Goal: Task Accomplishment & Management: Use online tool/utility

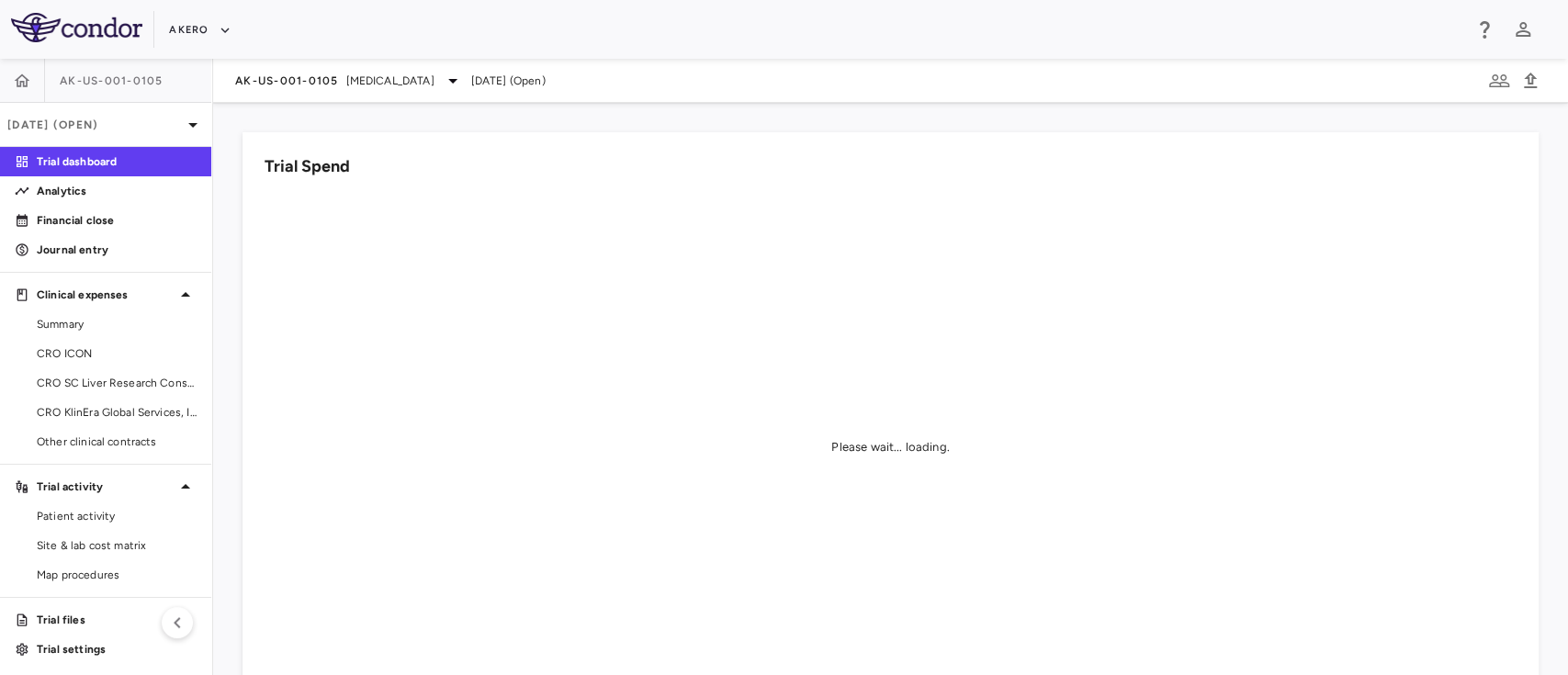
scroll to position [3, 0]
click at [109, 415] on span "CRO KlinEra Global Services, Inc" at bounding box center [117, 409] width 160 height 16
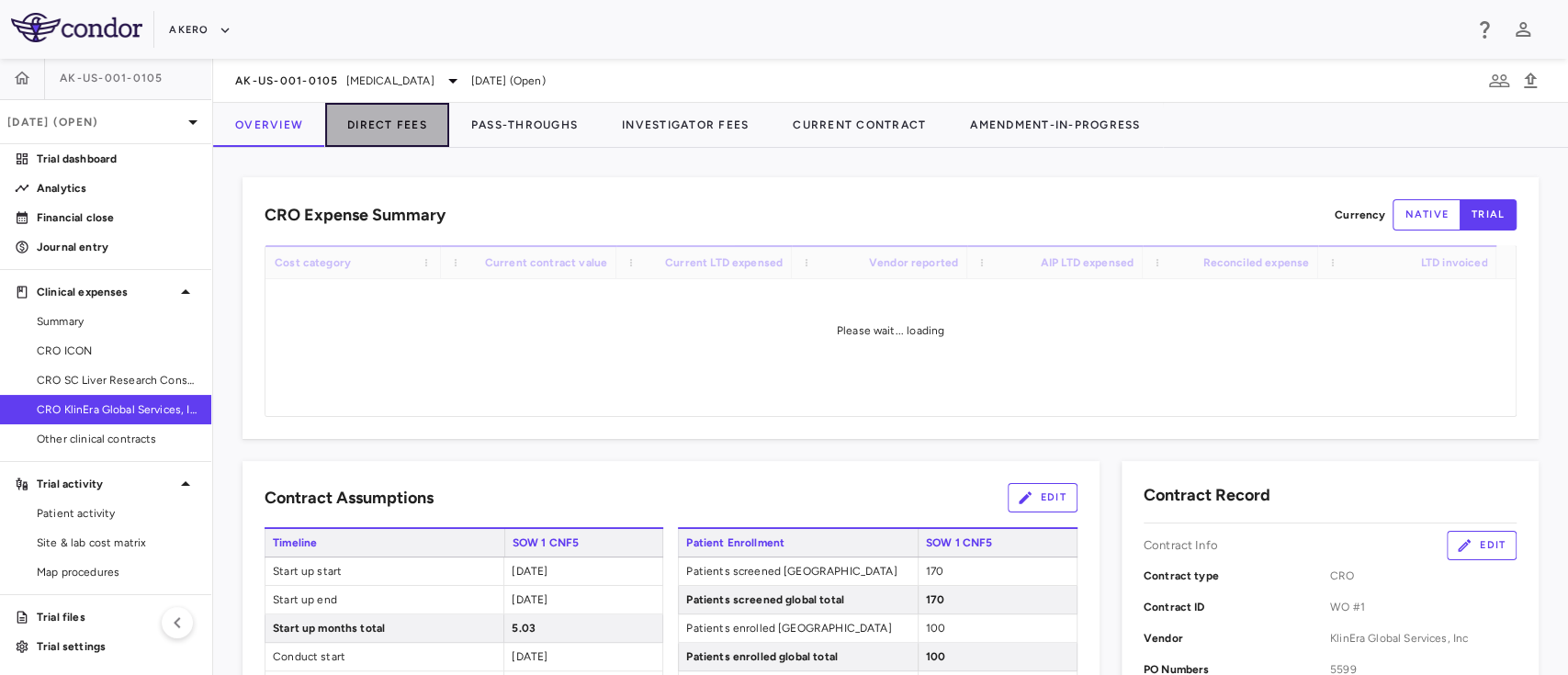
click at [376, 131] on button "Direct Fees" at bounding box center [387, 125] width 124 height 44
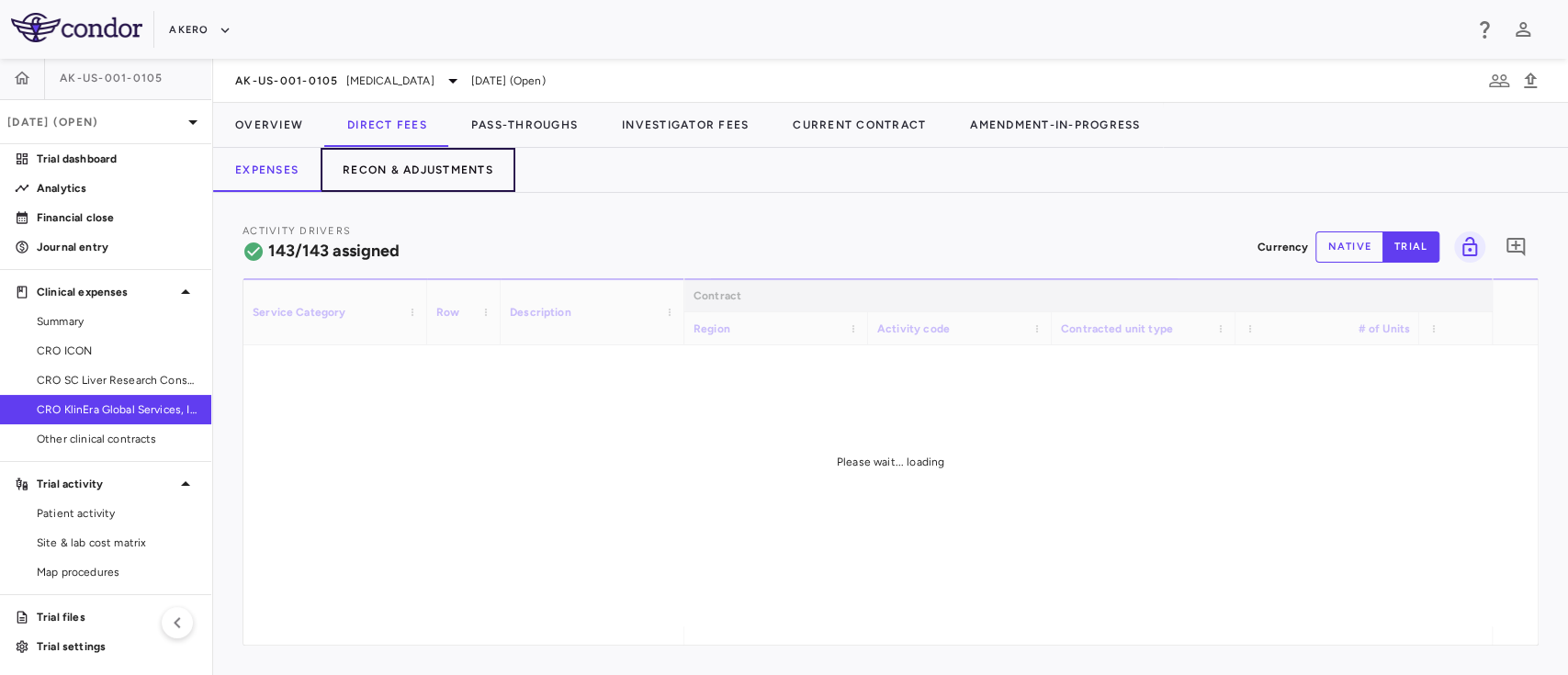
click at [440, 159] on button "Recon & Adjustments" at bounding box center [418, 169] width 194 height 44
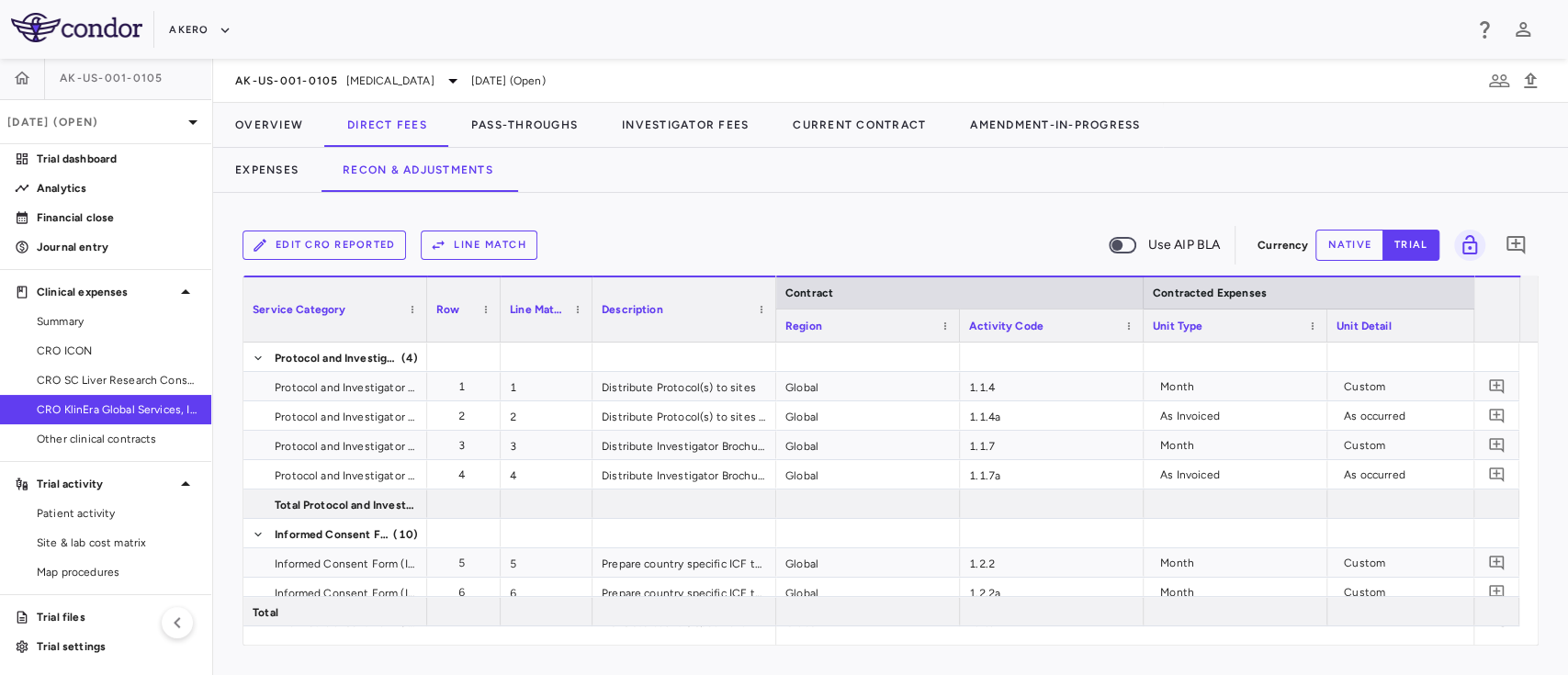
click at [370, 239] on button "Edit CRO reported" at bounding box center [325, 245] width 164 height 30
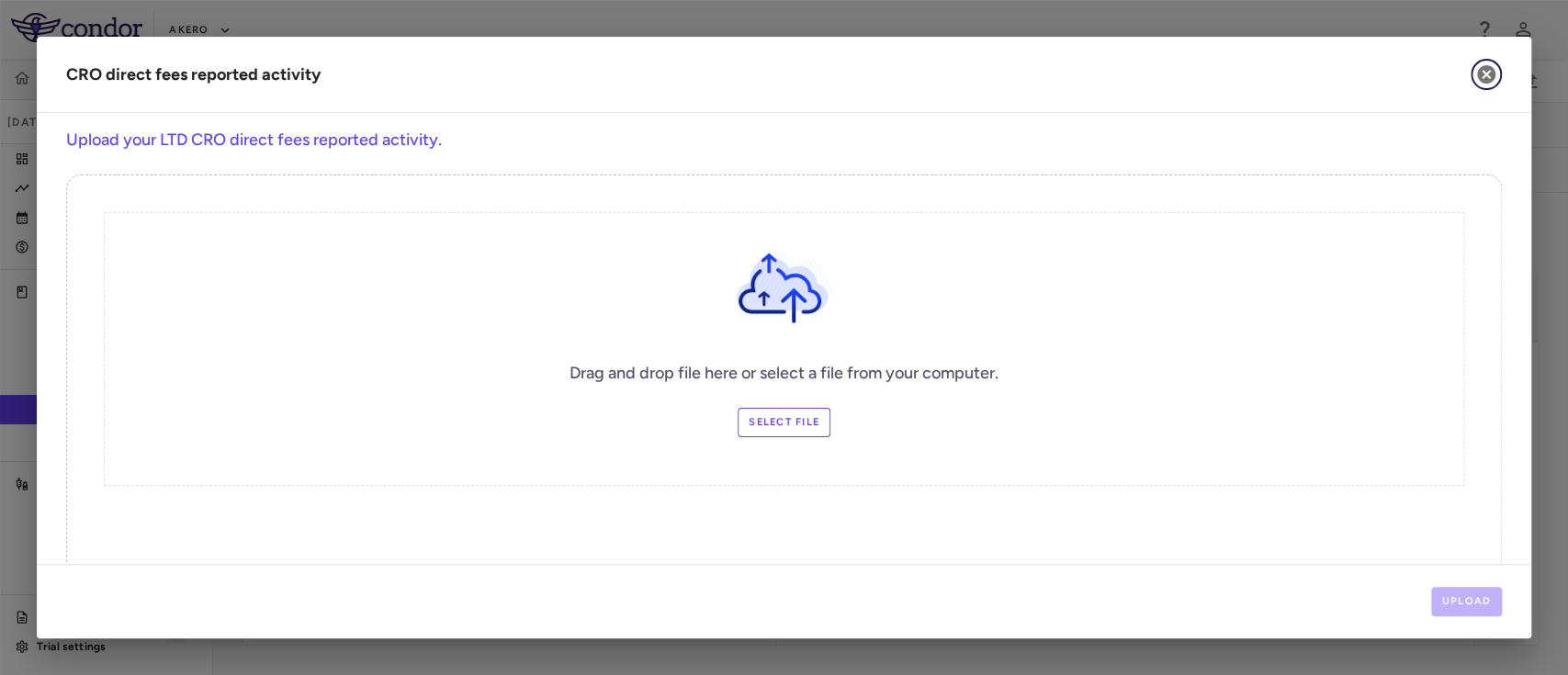
click at [1488, 87] on button "button" at bounding box center [1485, 74] width 31 height 31
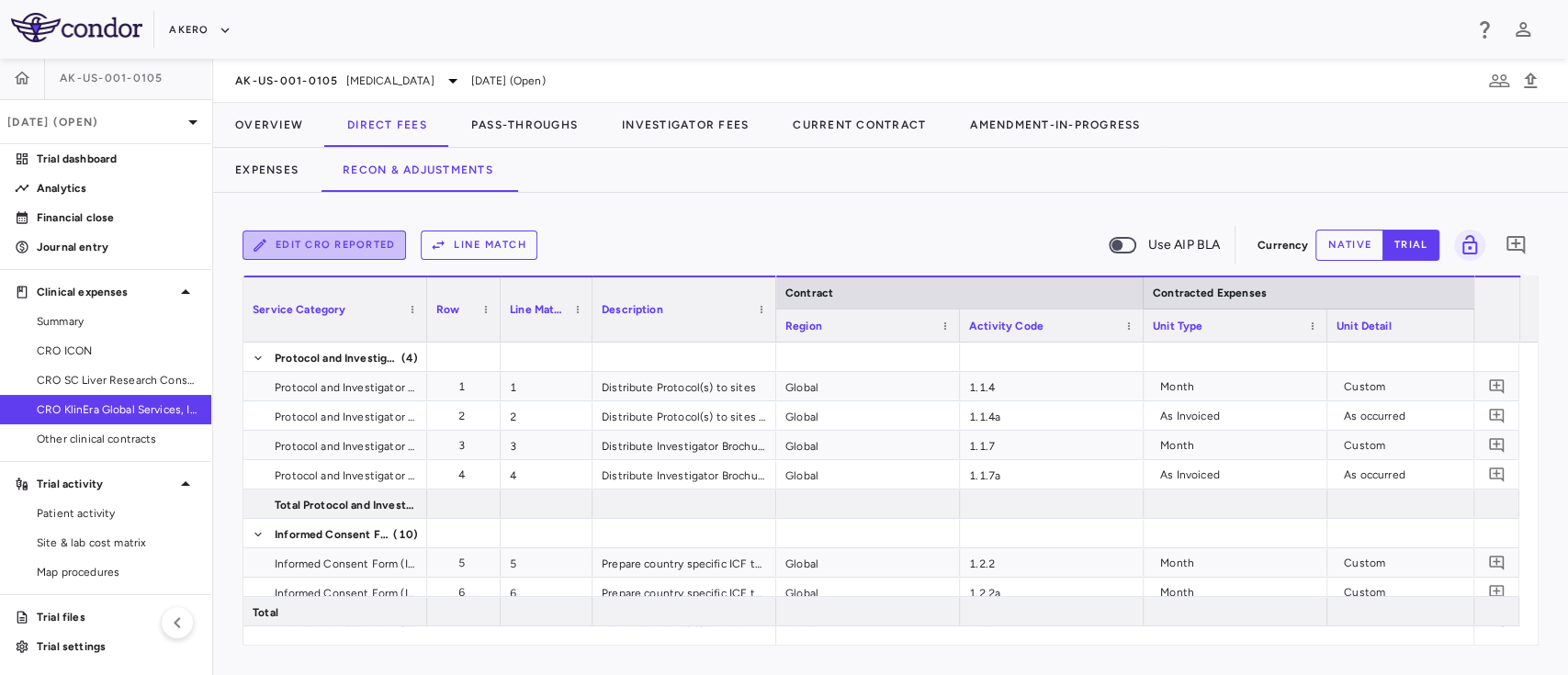
click at [329, 247] on button "Edit CRO reported" at bounding box center [325, 245] width 164 height 30
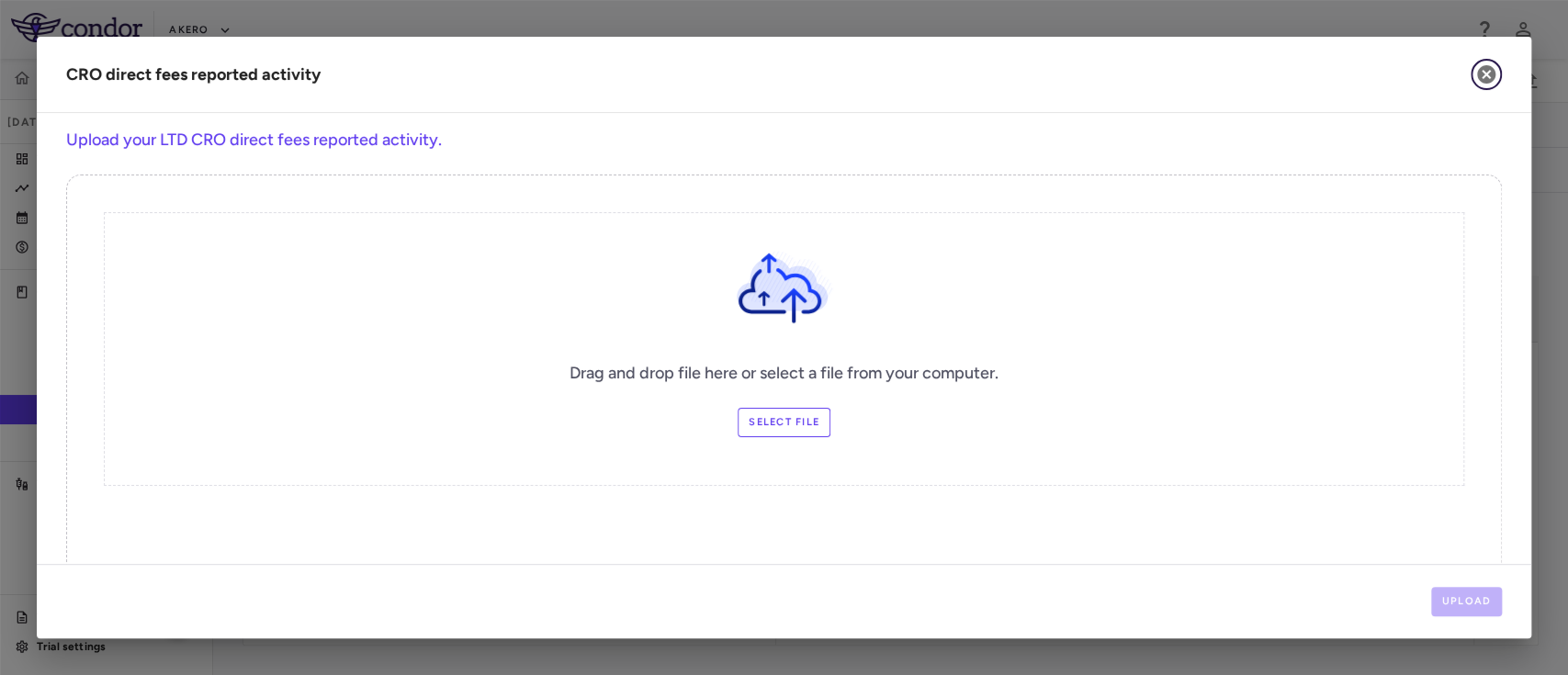
click at [1488, 77] on icon "button" at bounding box center [1485, 74] width 22 height 22
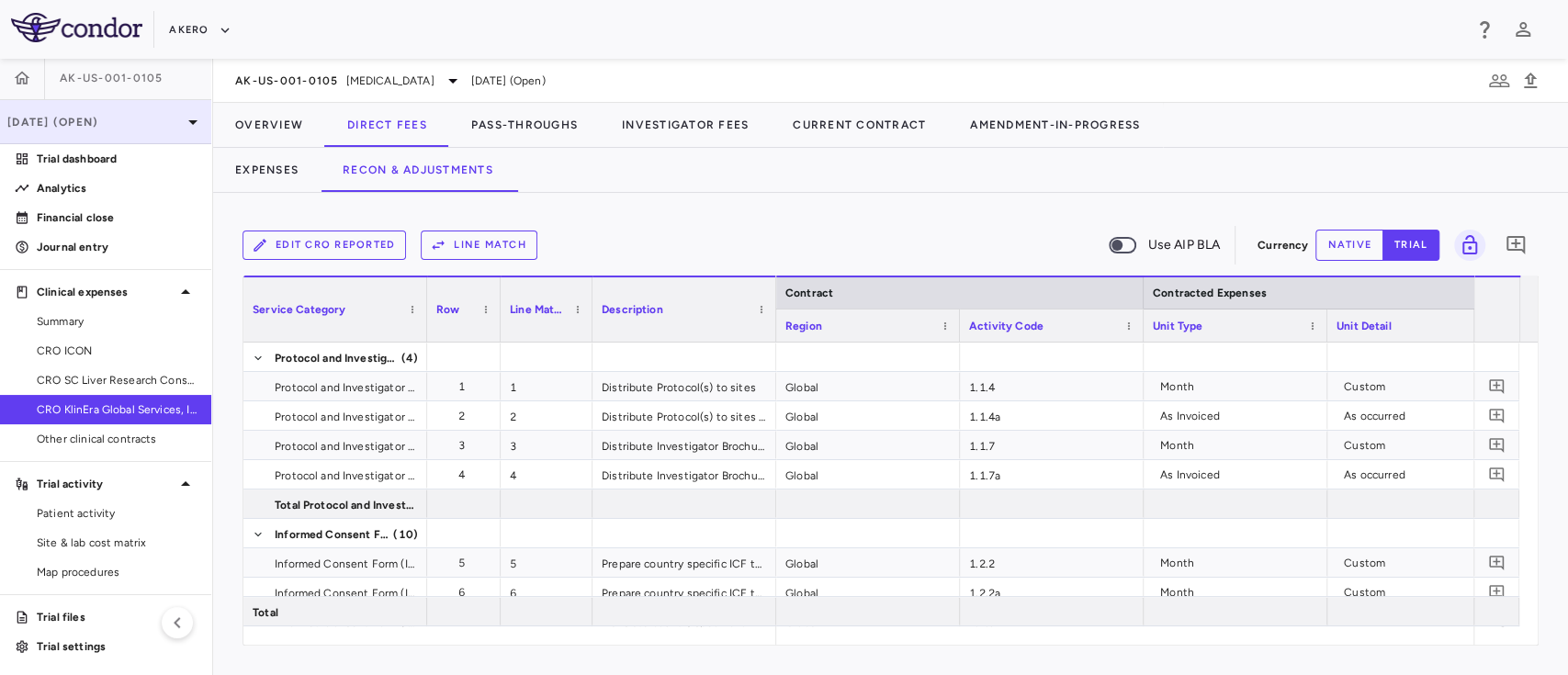
click at [109, 126] on p "[DATE] (Open)" at bounding box center [94, 122] width 174 height 16
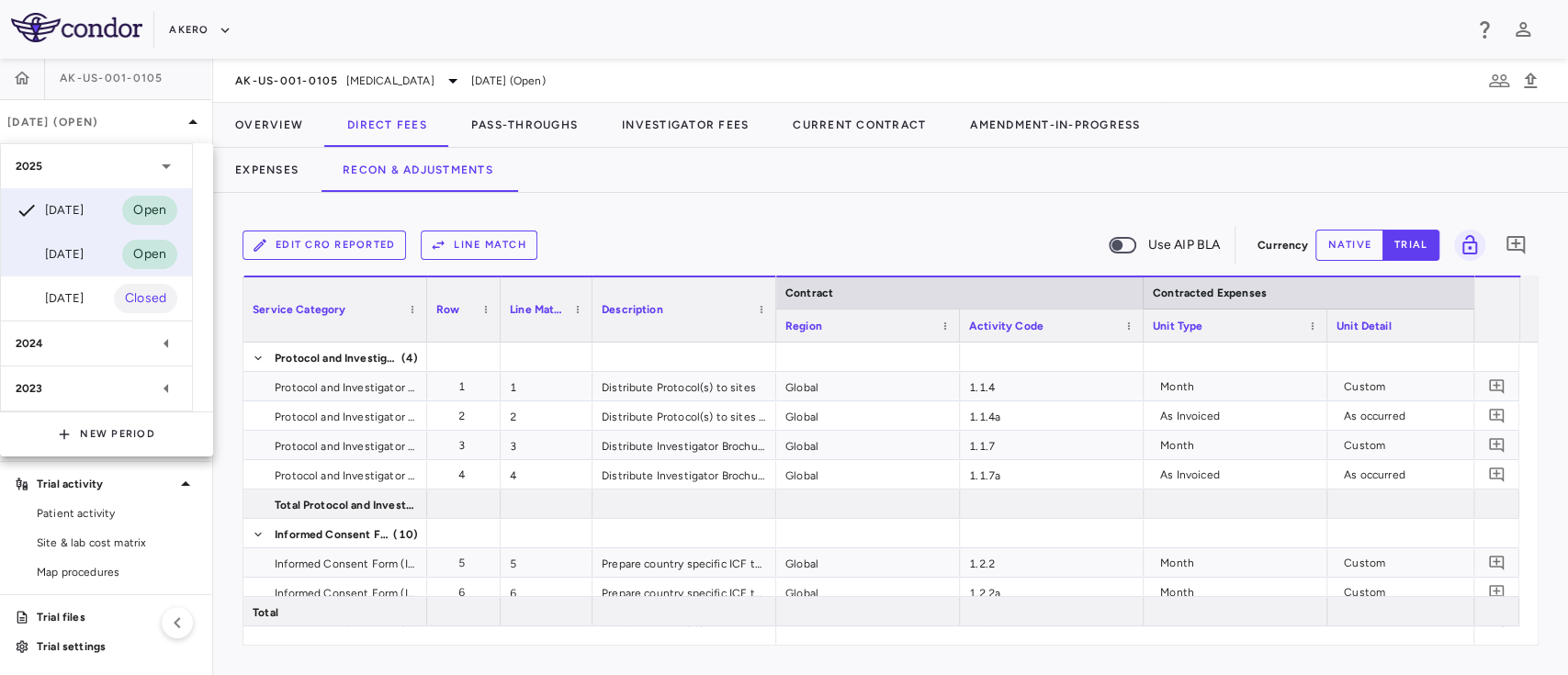
click at [87, 241] on div "[DATE] Open" at bounding box center [96, 254] width 191 height 44
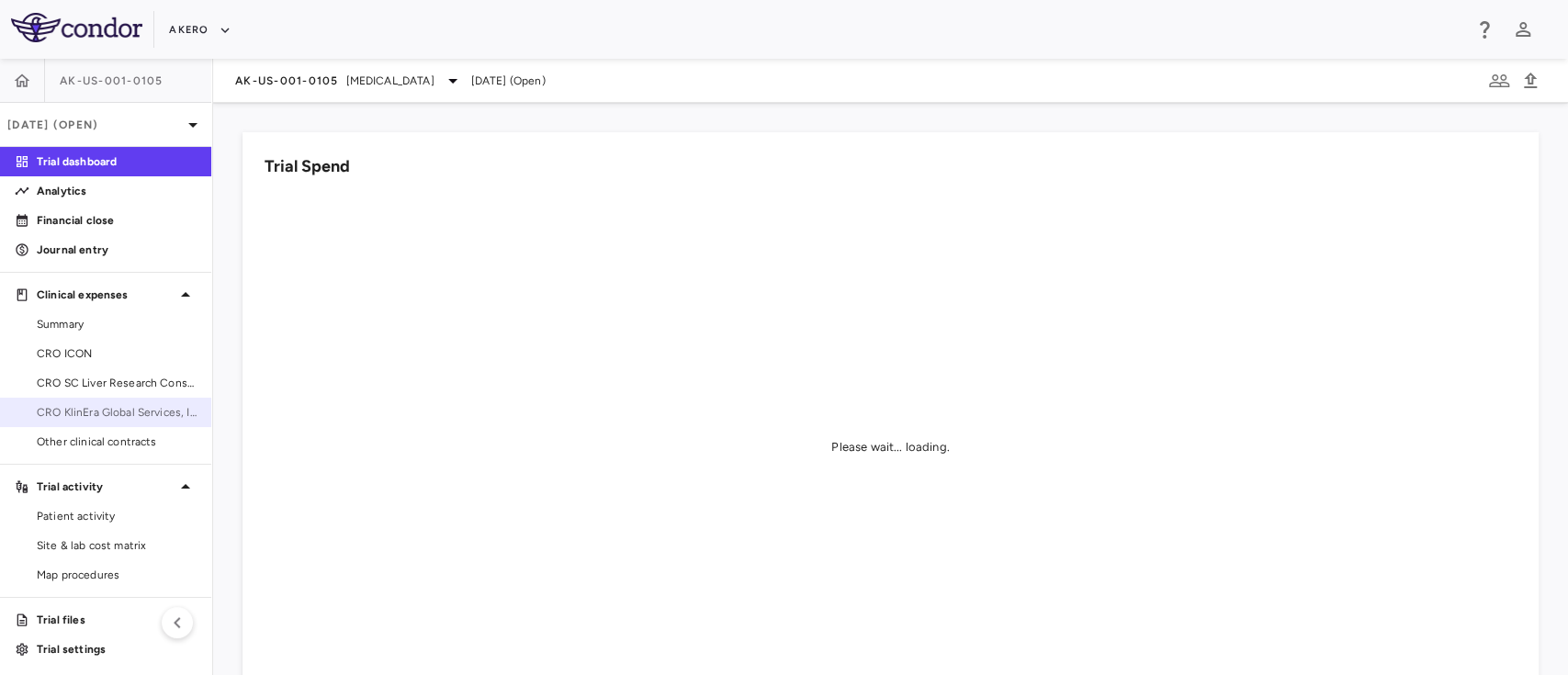
click at [119, 406] on span "CRO KlinEra Global Services, Inc" at bounding box center [117, 411] width 160 height 16
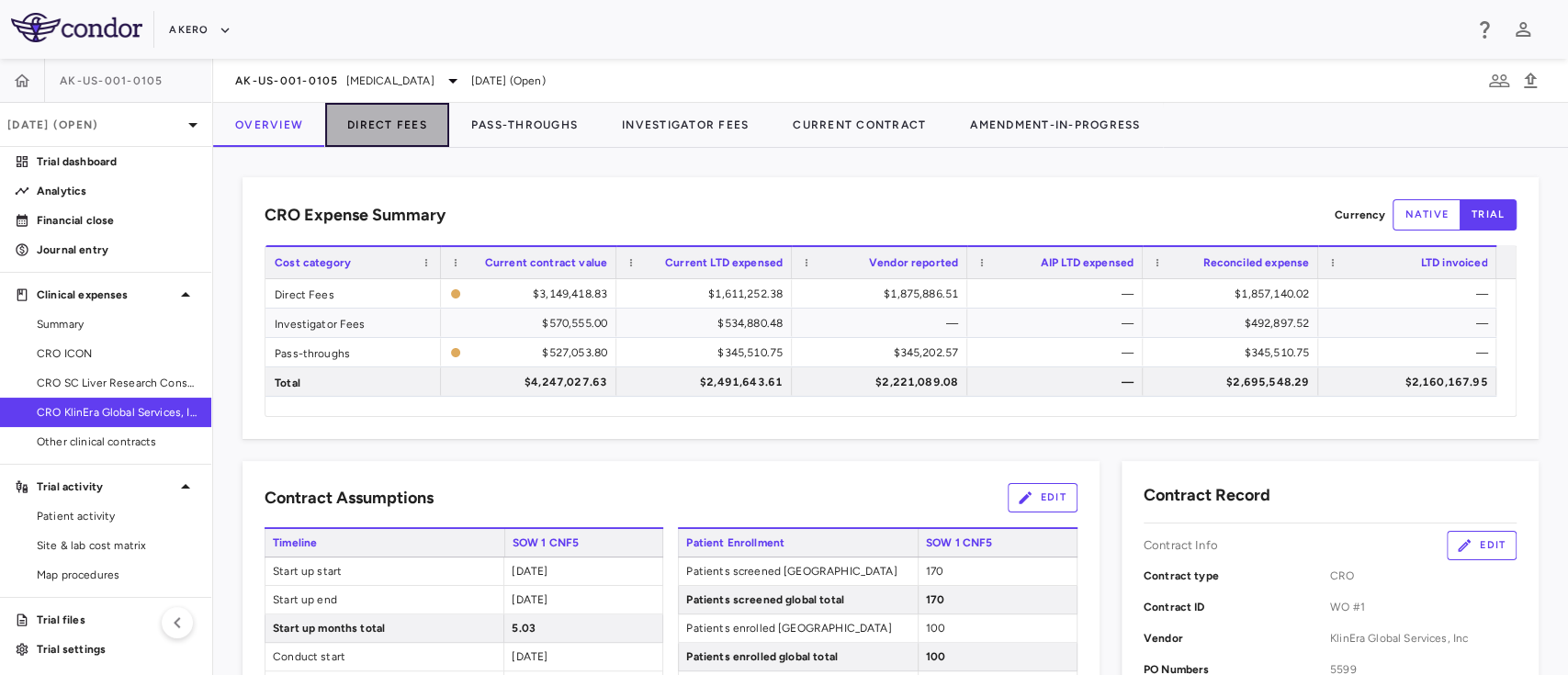
click at [398, 124] on button "Direct Fees" at bounding box center [387, 125] width 124 height 44
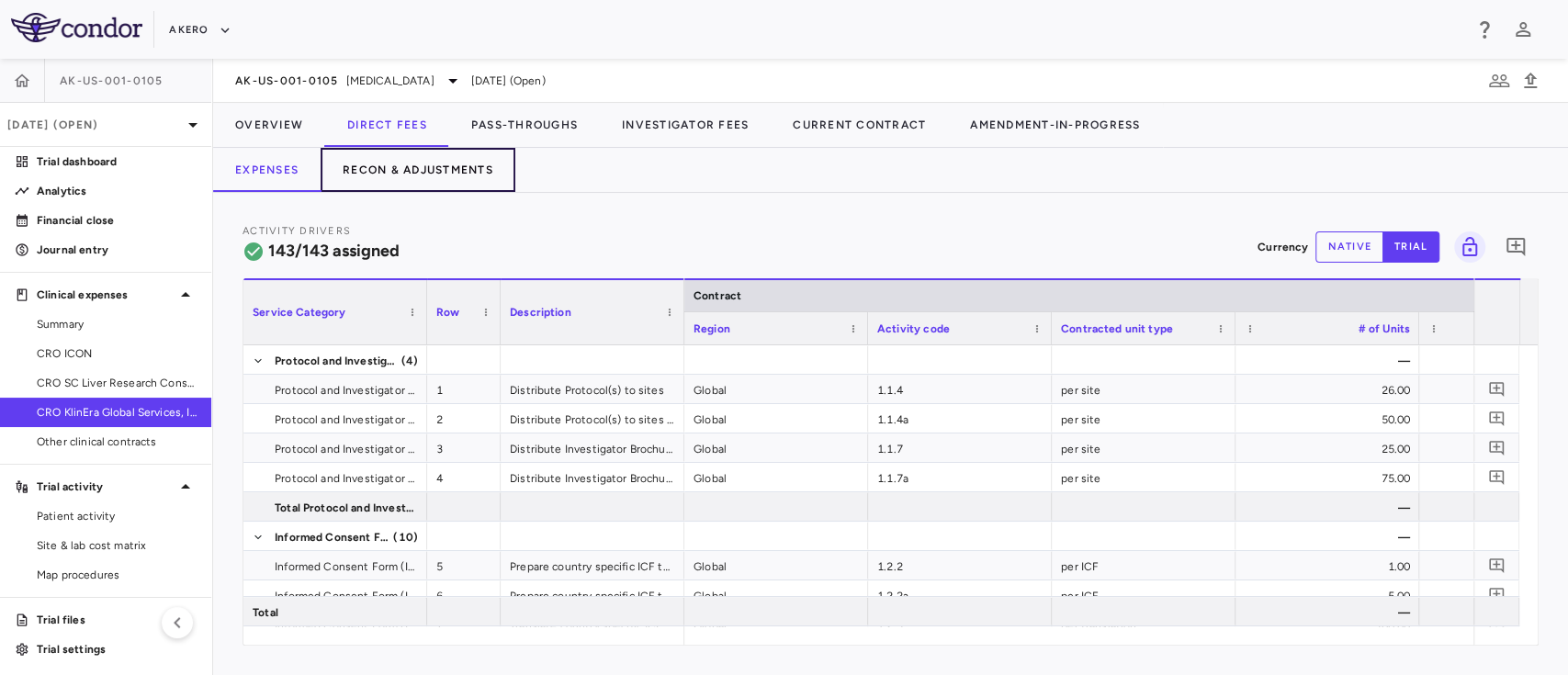
click at [439, 172] on button "Recon & Adjustments" at bounding box center [418, 169] width 194 height 44
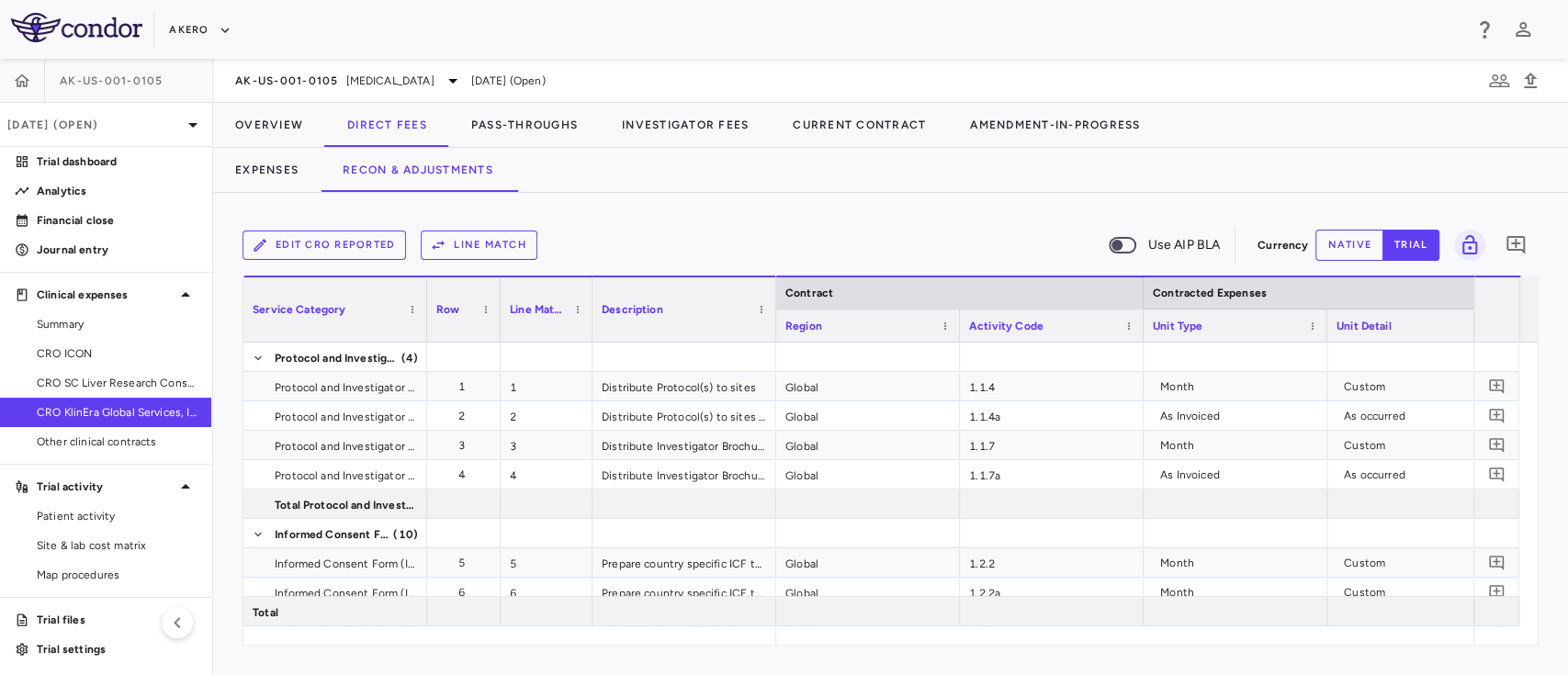
click at [489, 250] on button "Line Match" at bounding box center [479, 245] width 117 height 30
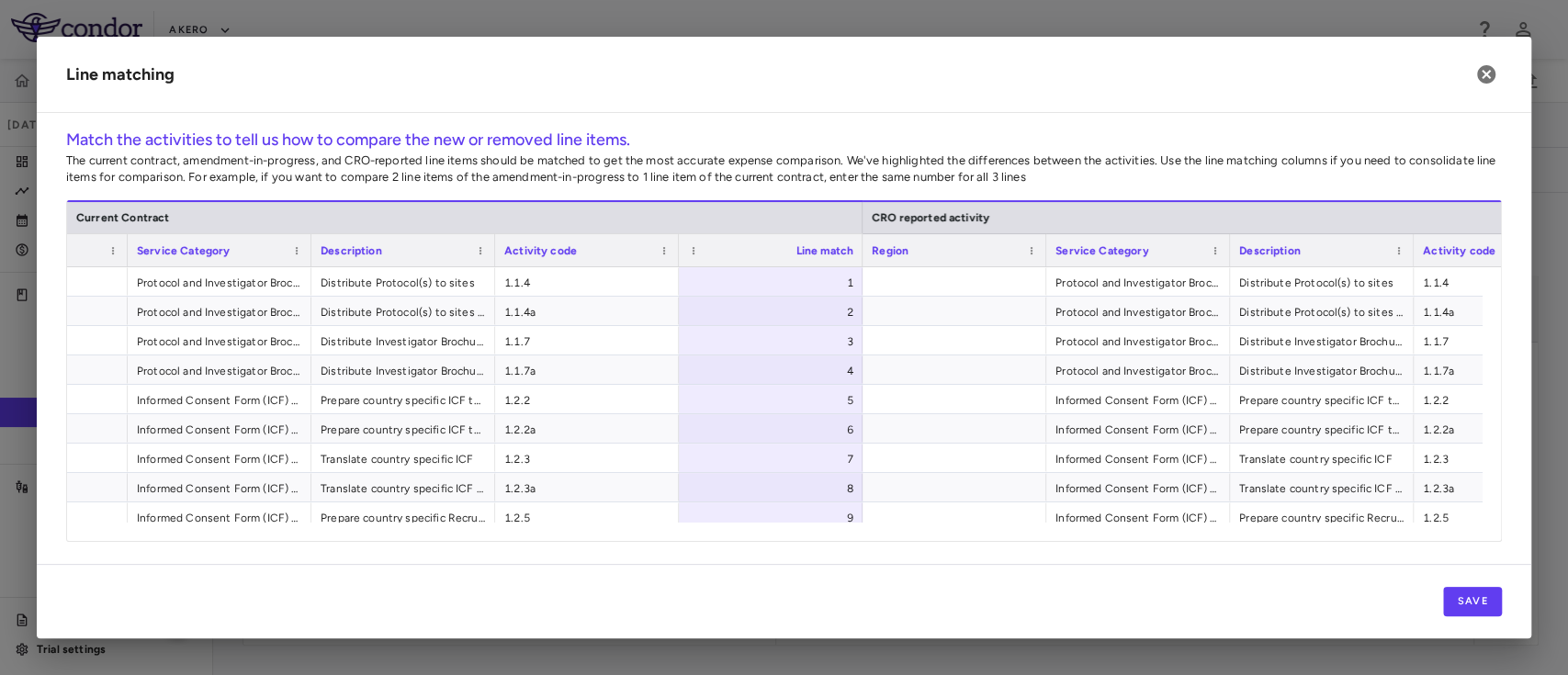
scroll to position [0, 80]
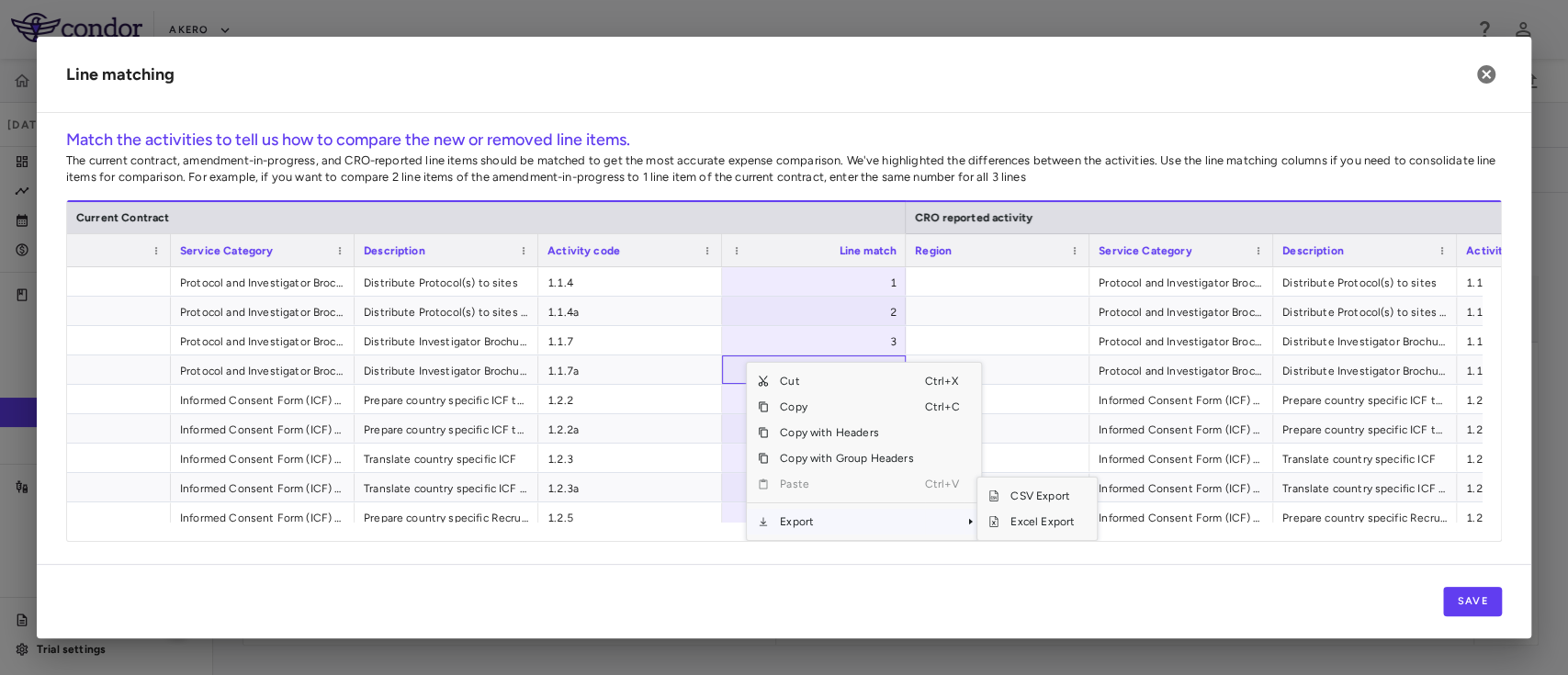
click at [805, 522] on span "Export" at bounding box center [845, 521] width 155 height 26
click at [1026, 523] on span "Excel Export" at bounding box center [1042, 521] width 87 height 26
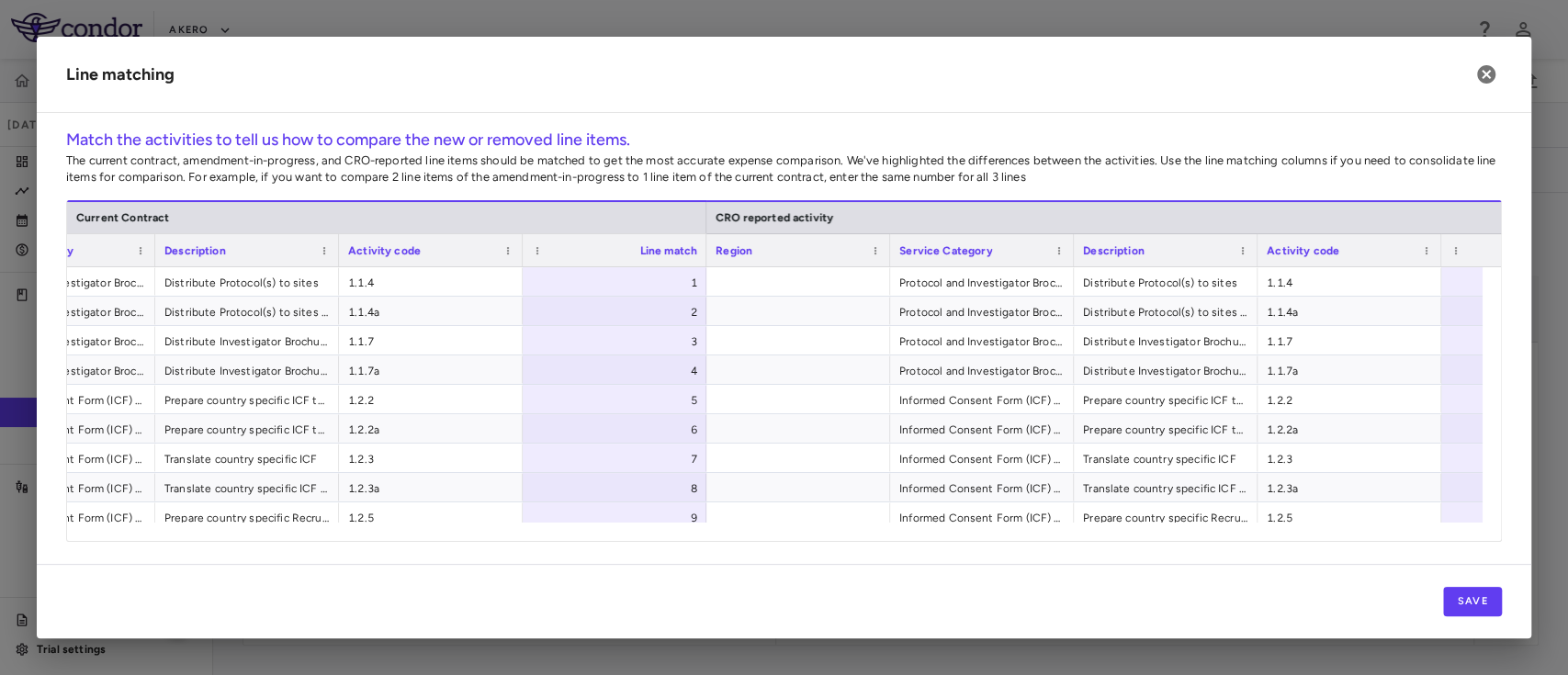
scroll to position [0, 324]
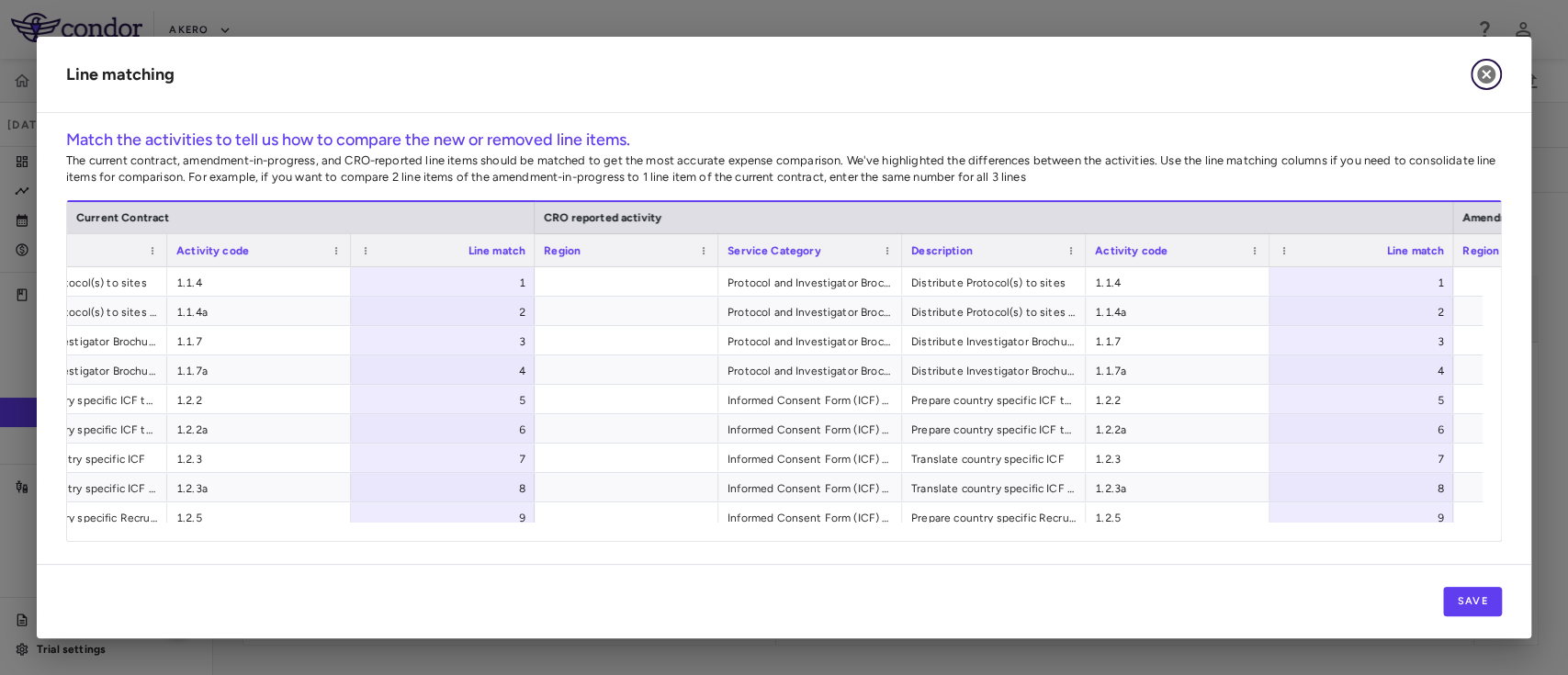
click at [1496, 76] on icon "button" at bounding box center [1485, 74] width 22 height 22
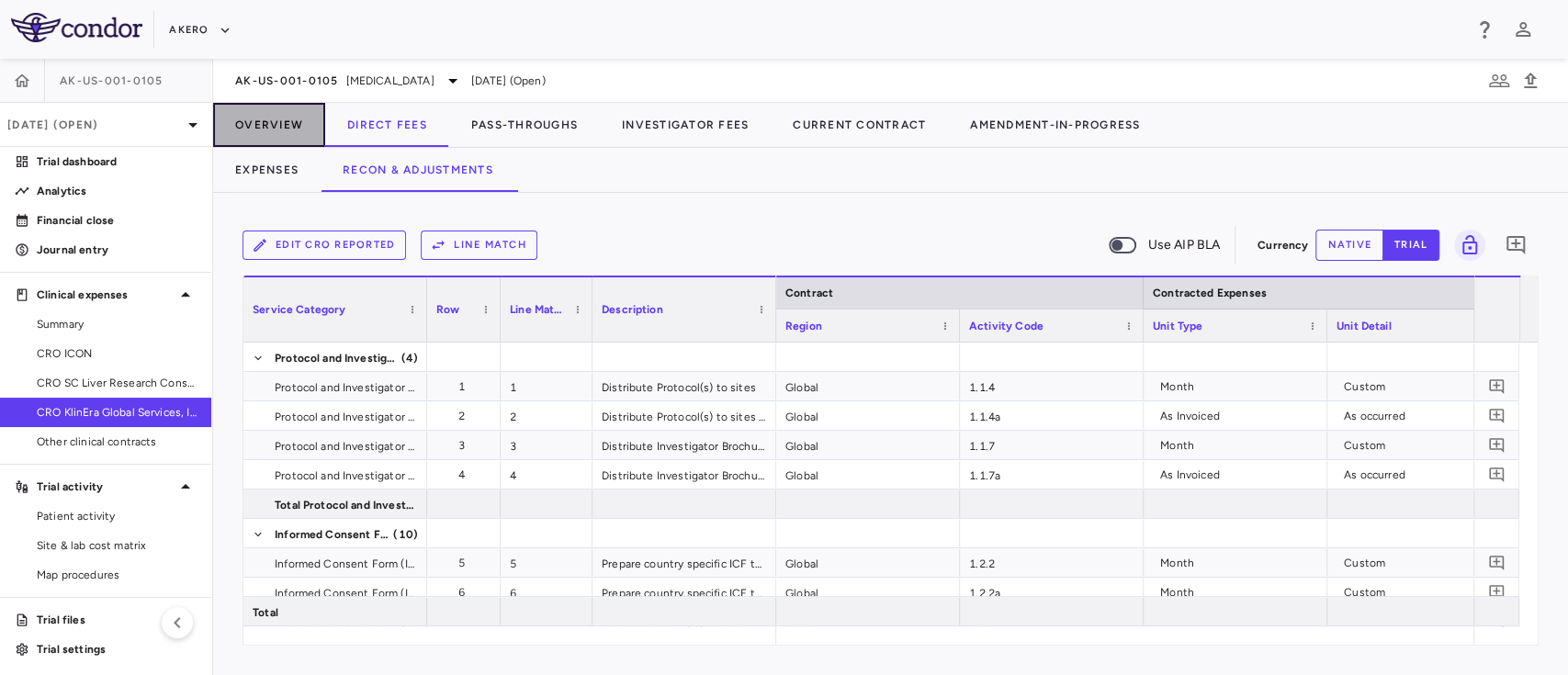
click at [272, 111] on button "Overview" at bounding box center [269, 125] width 112 height 44
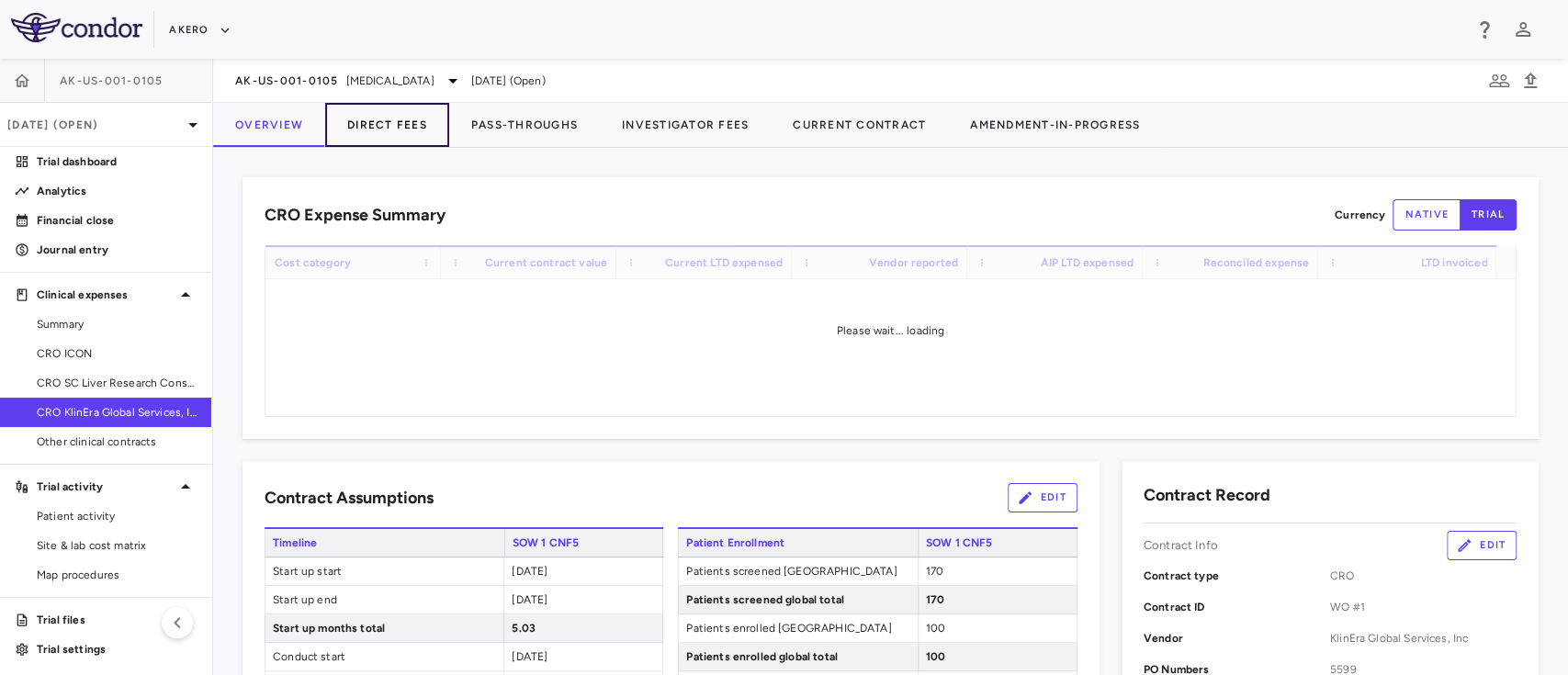
click at [397, 129] on button "Direct Fees" at bounding box center [387, 125] width 124 height 44
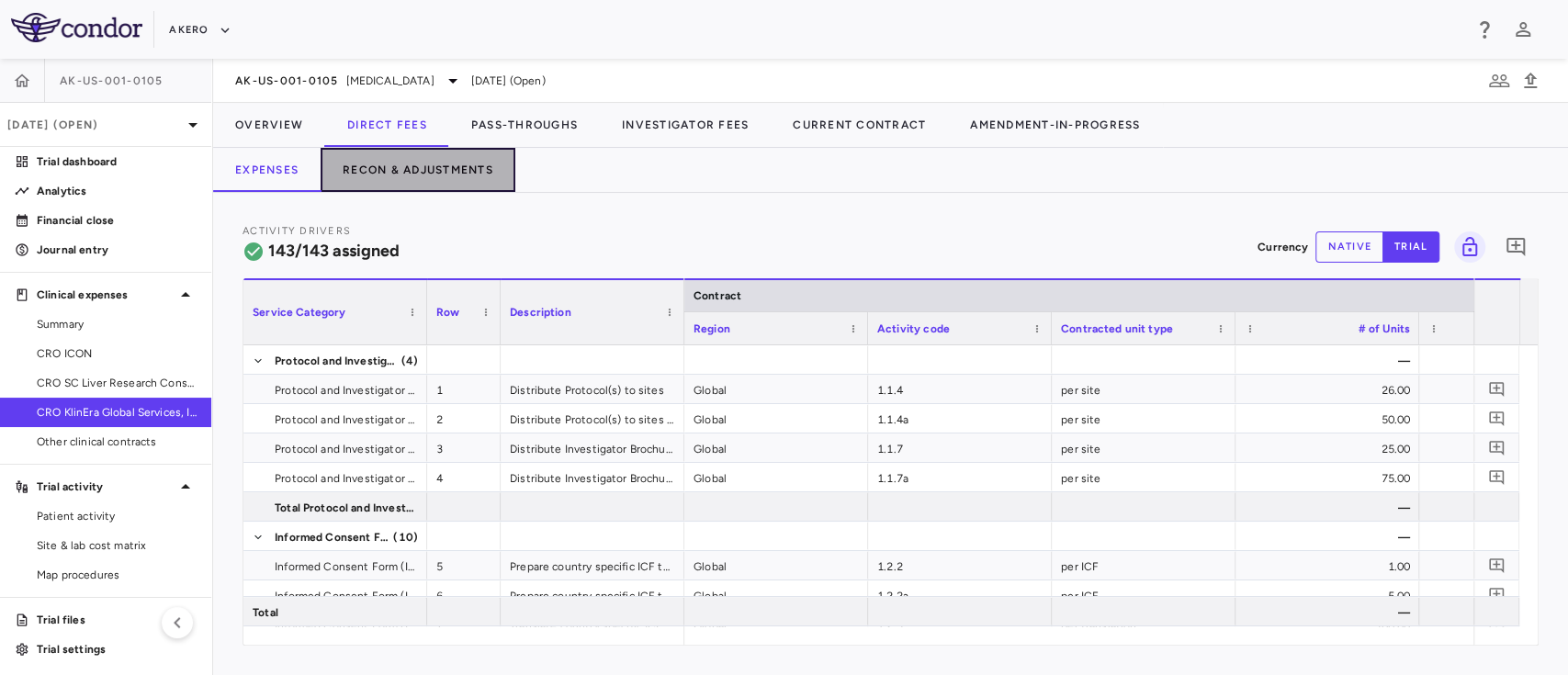
click at [404, 162] on button "Recon & Adjustments" at bounding box center [418, 169] width 194 height 44
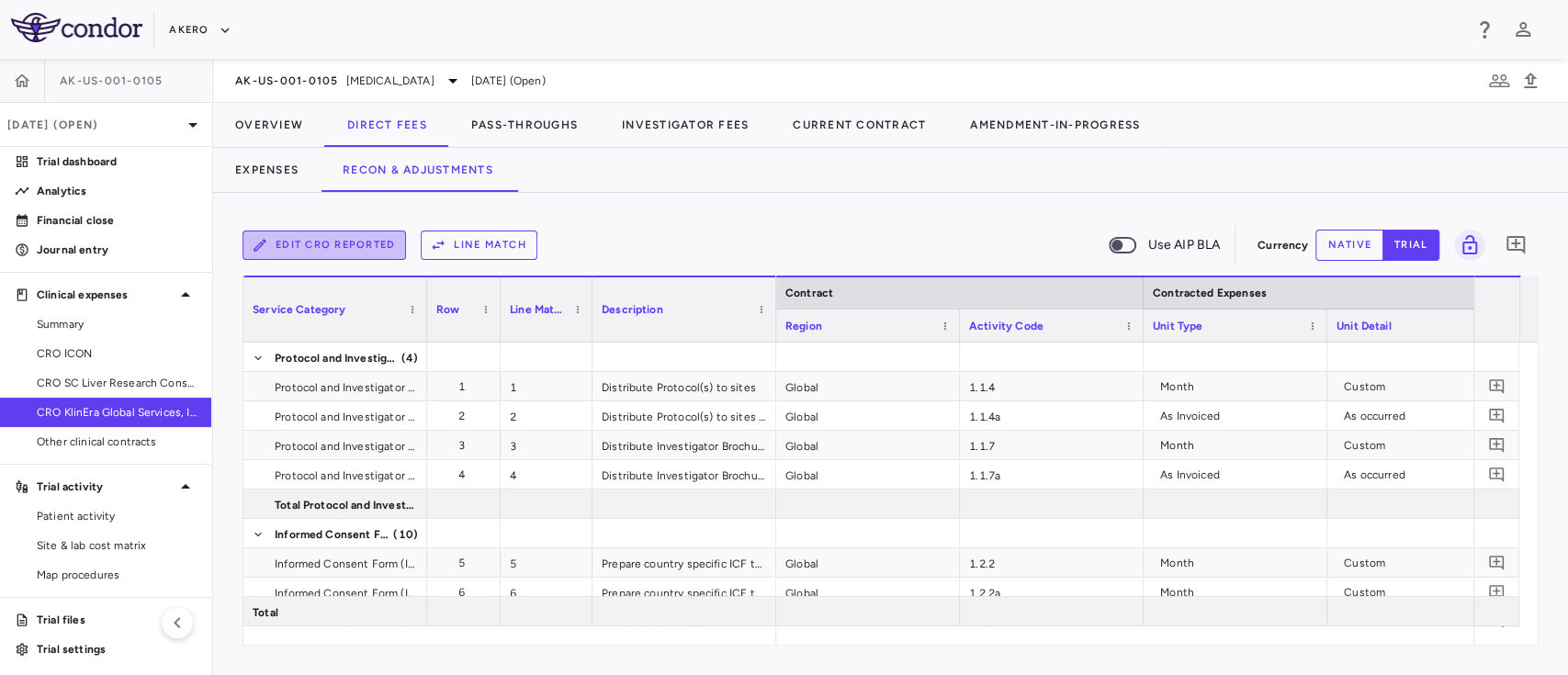
click at [349, 249] on button "Edit CRO reported" at bounding box center [325, 245] width 164 height 30
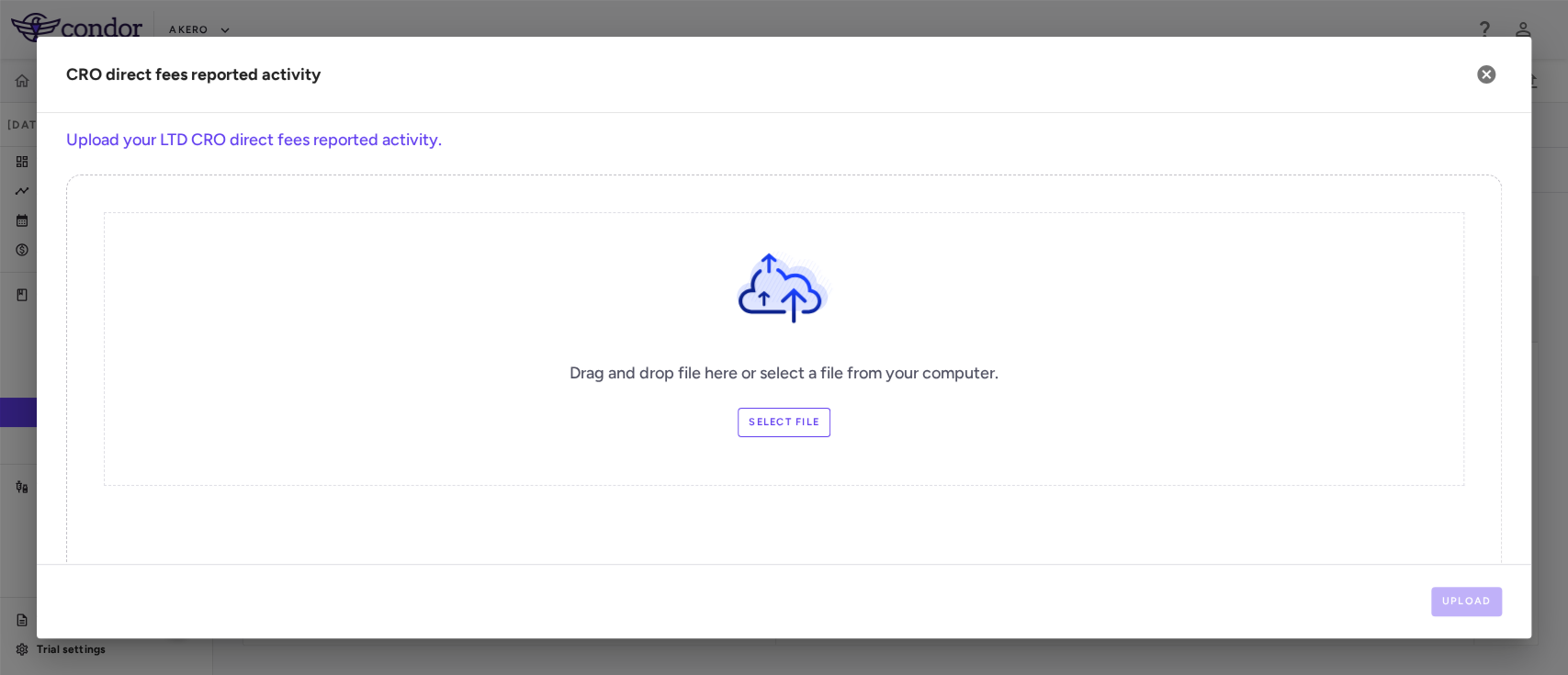
click at [1453, 82] on h2 "CRO direct fees reported activity" at bounding box center [784, 75] width 1494 height 76
click at [1480, 77] on icon "button" at bounding box center [1485, 73] width 18 height 18
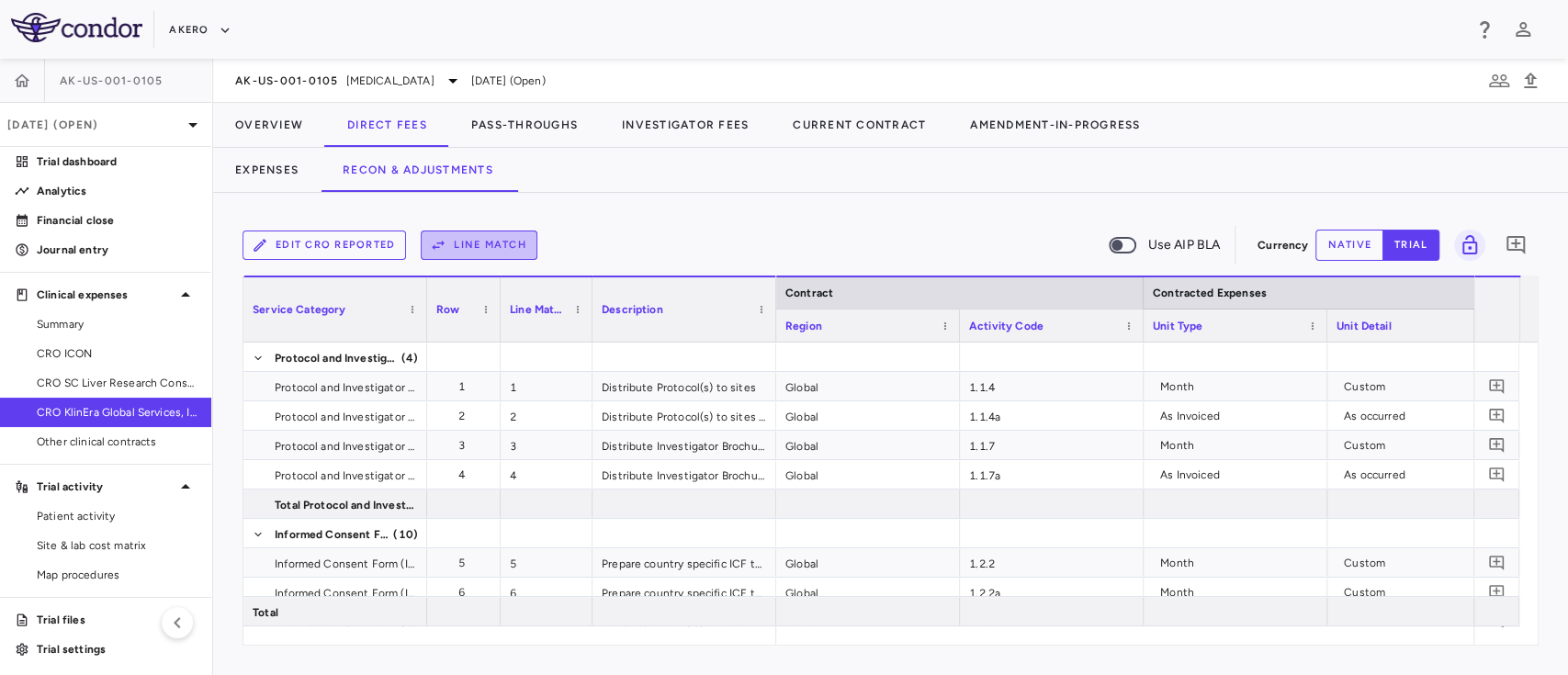
click at [511, 247] on button "Line Match" at bounding box center [479, 245] width 117 height 30
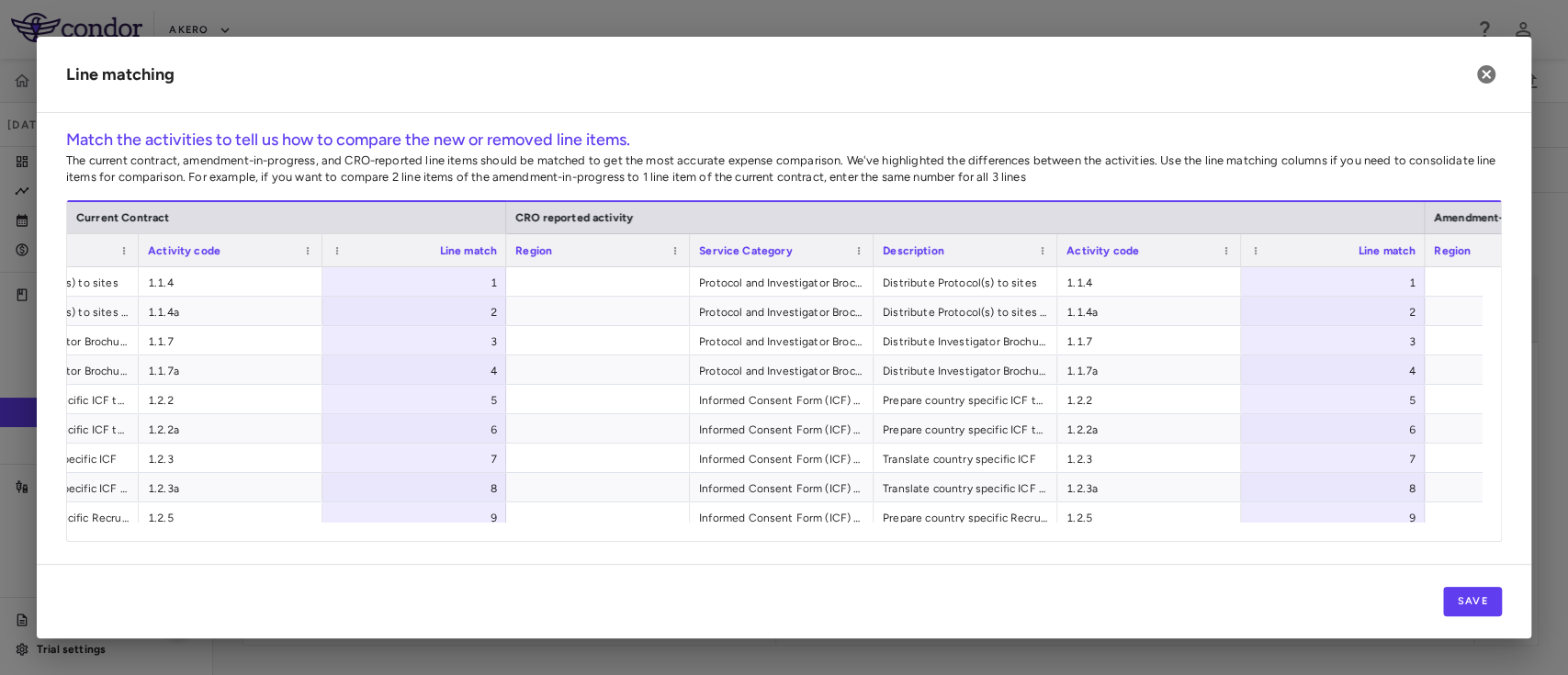
scroll to position [0, 482]
click at [1157, 272] on span "1.1.4" at bounding box center [1146, 283] width 166 height 30
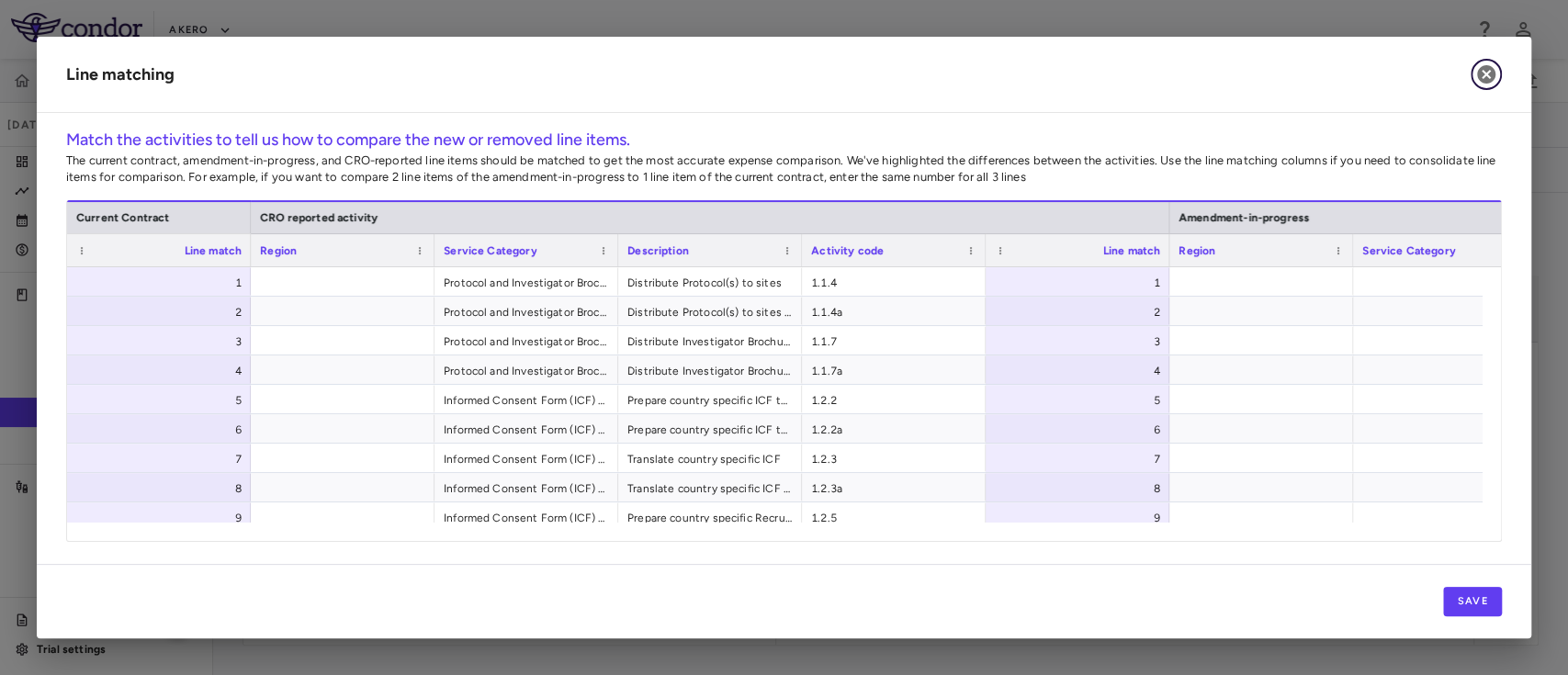
click at [1489, 77] on icon "button" at bounding box center [1485, 74] width 22 height 22
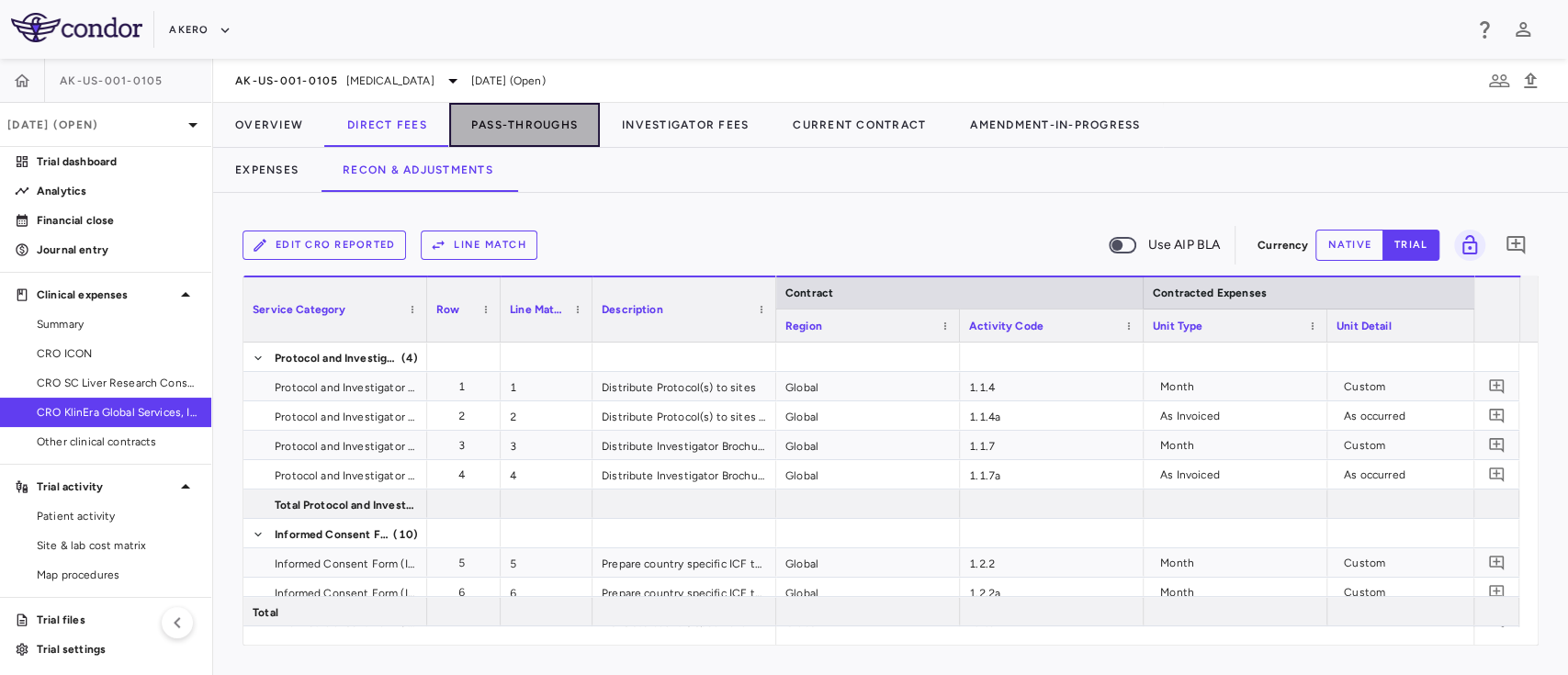
click at [497, 131] on button "Pass-Throughs" at bounding box center [525, 125] width 150 height 44
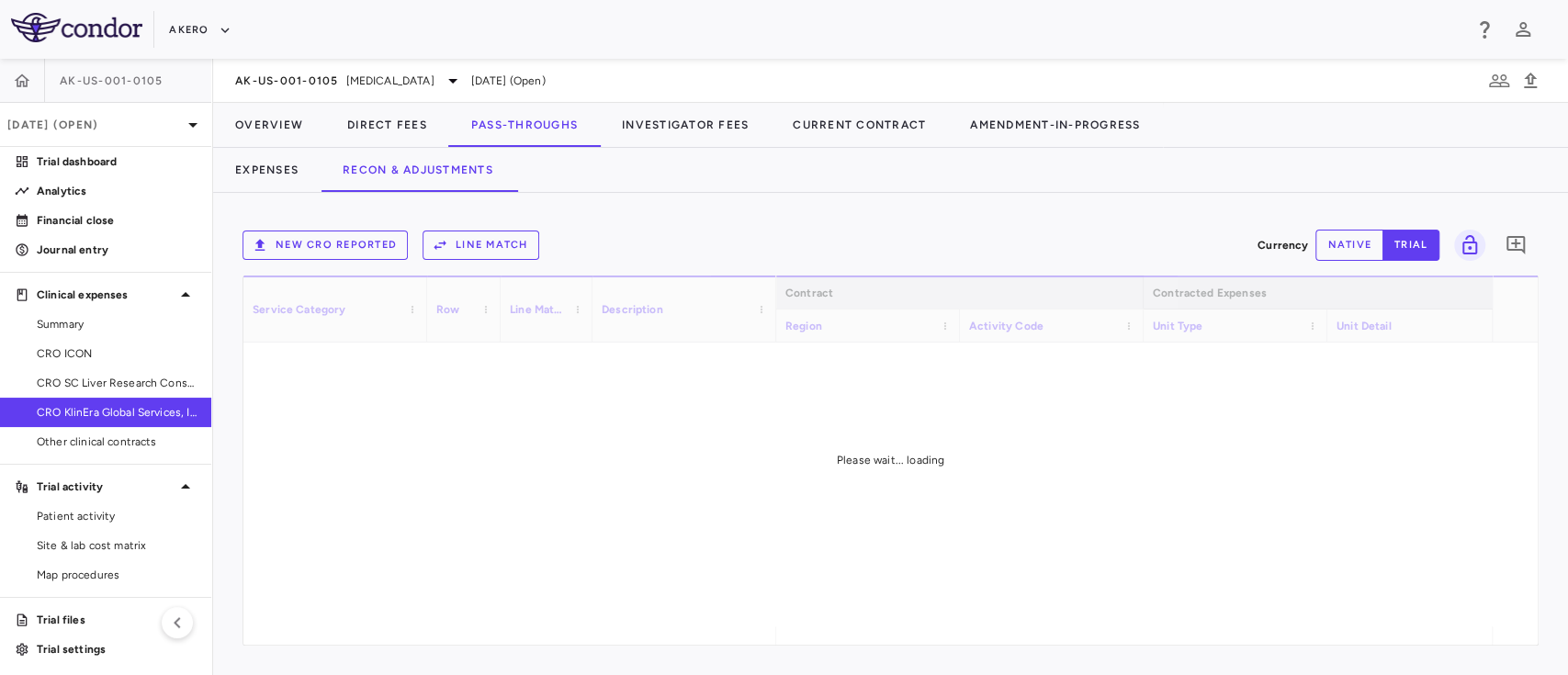
click at [474, 240] on button "Line Match" at bounding box center [481, 245] width 117 height 30
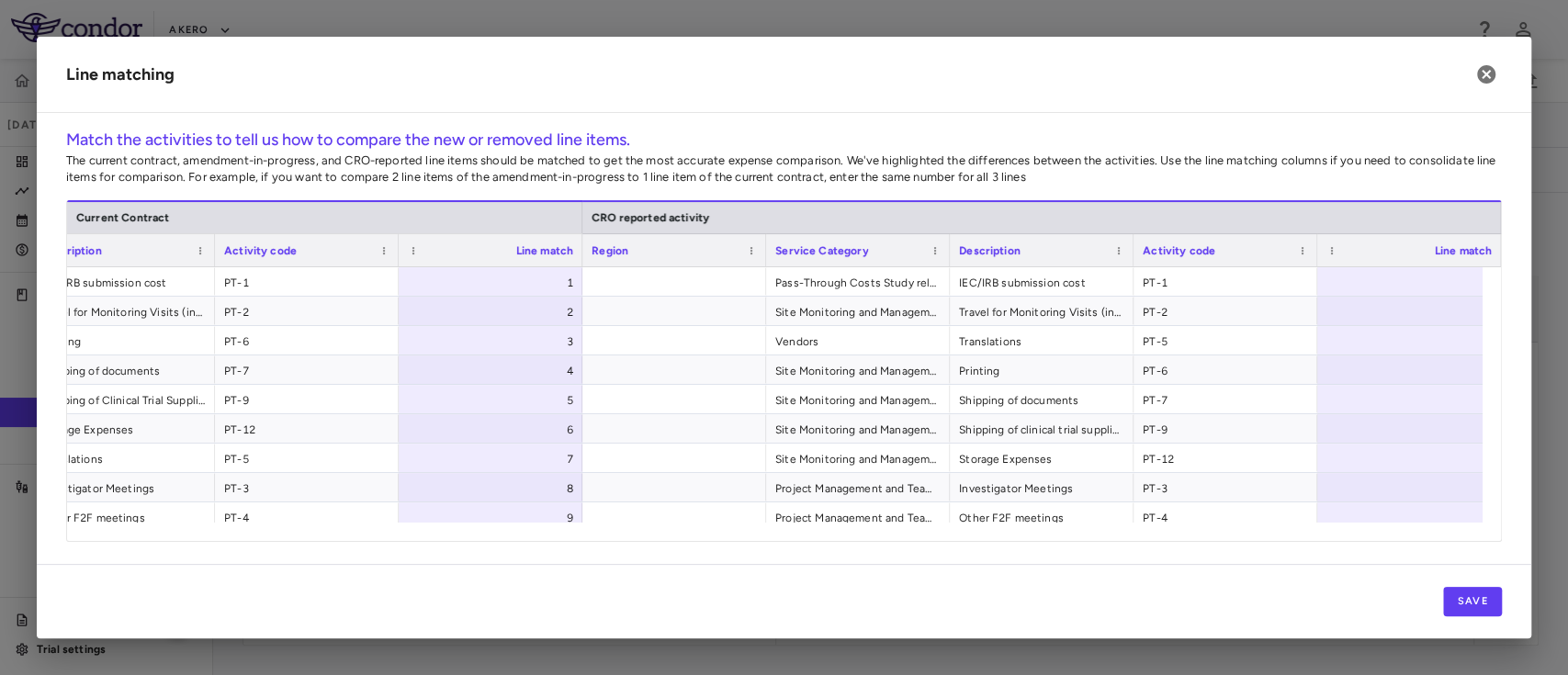
scroll to position [0, 224]
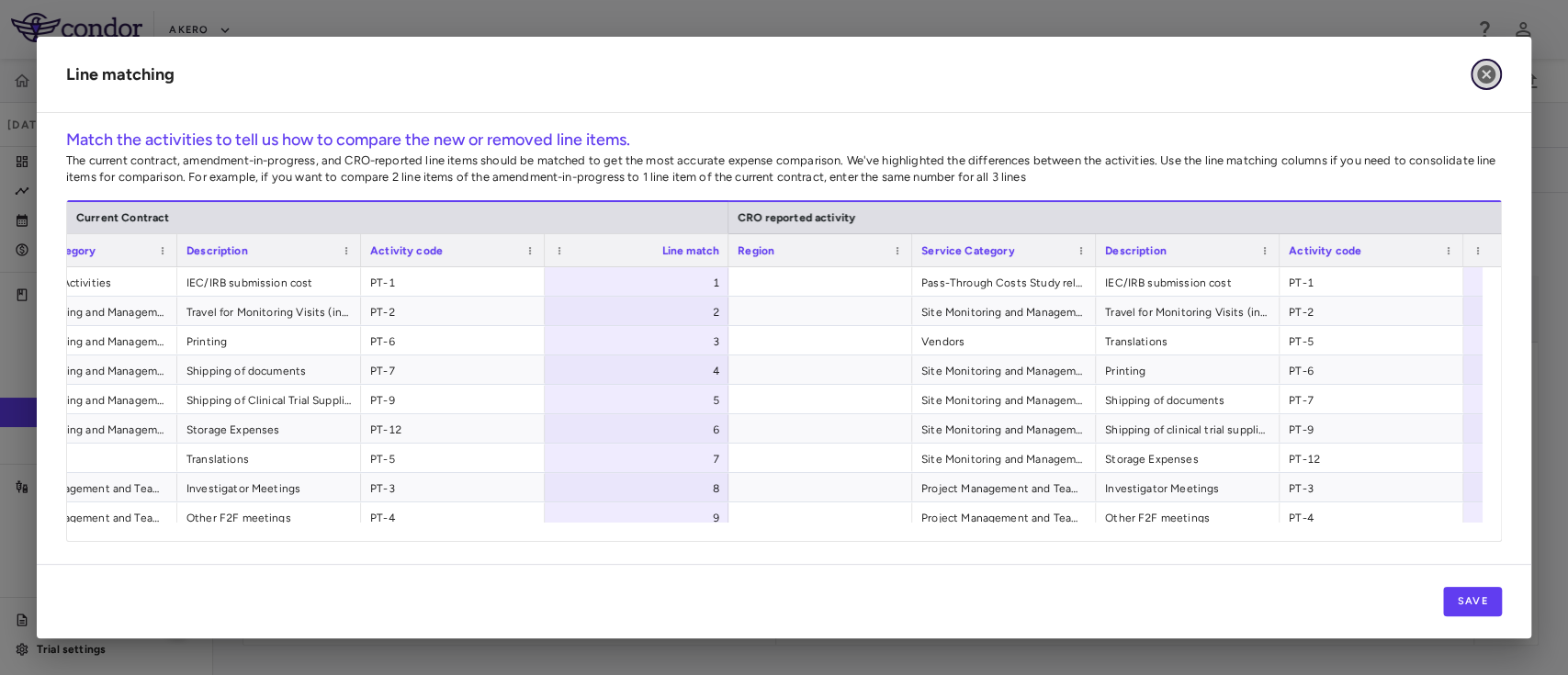
click at [1481, 84] on icon "button" at bounding box center [1485, 74] width 22 height 22
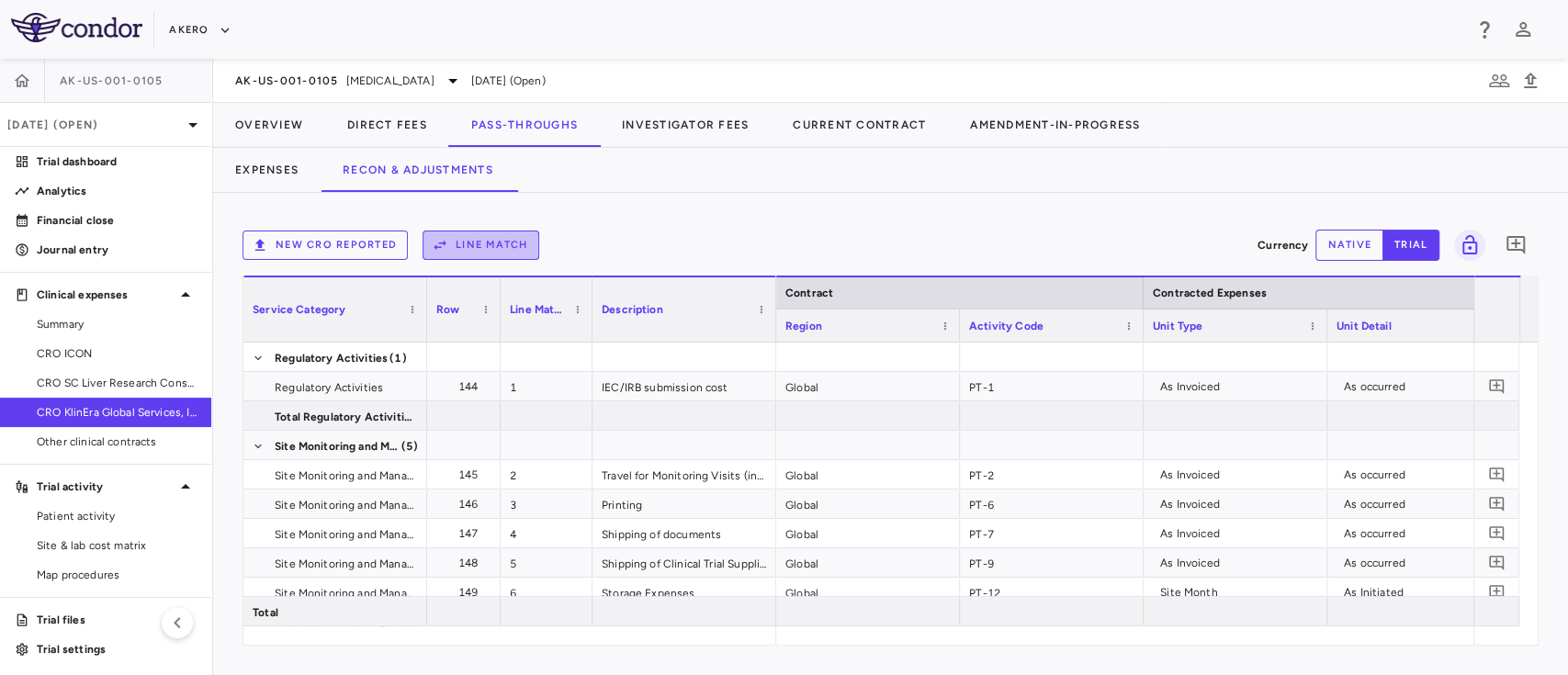
click at [449, 242] on button "Line Match" at bounding box center [481, 245] width 117 height 30
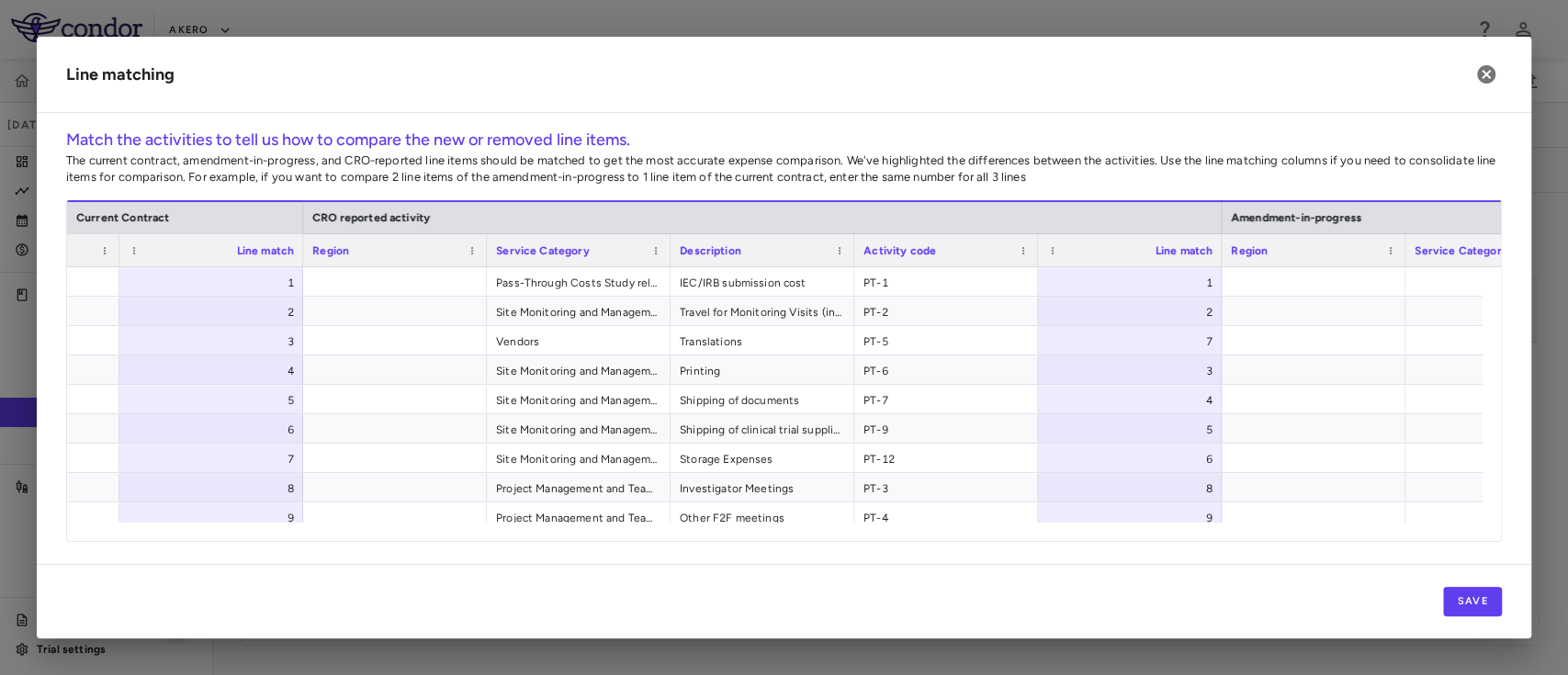
scroll to position [0, 0]
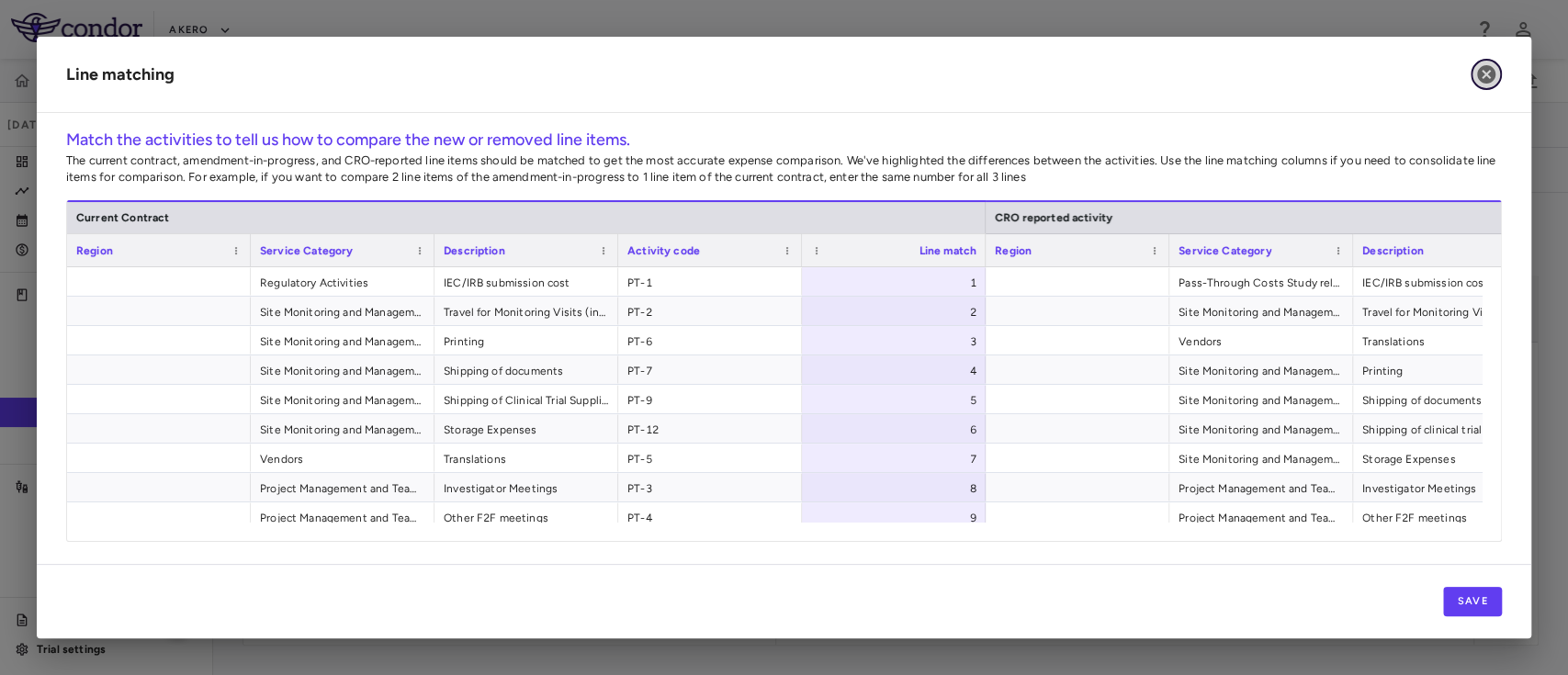
click at [1477, 69] on icon "button" at bounding box center [1485, 74] width 22 height 22
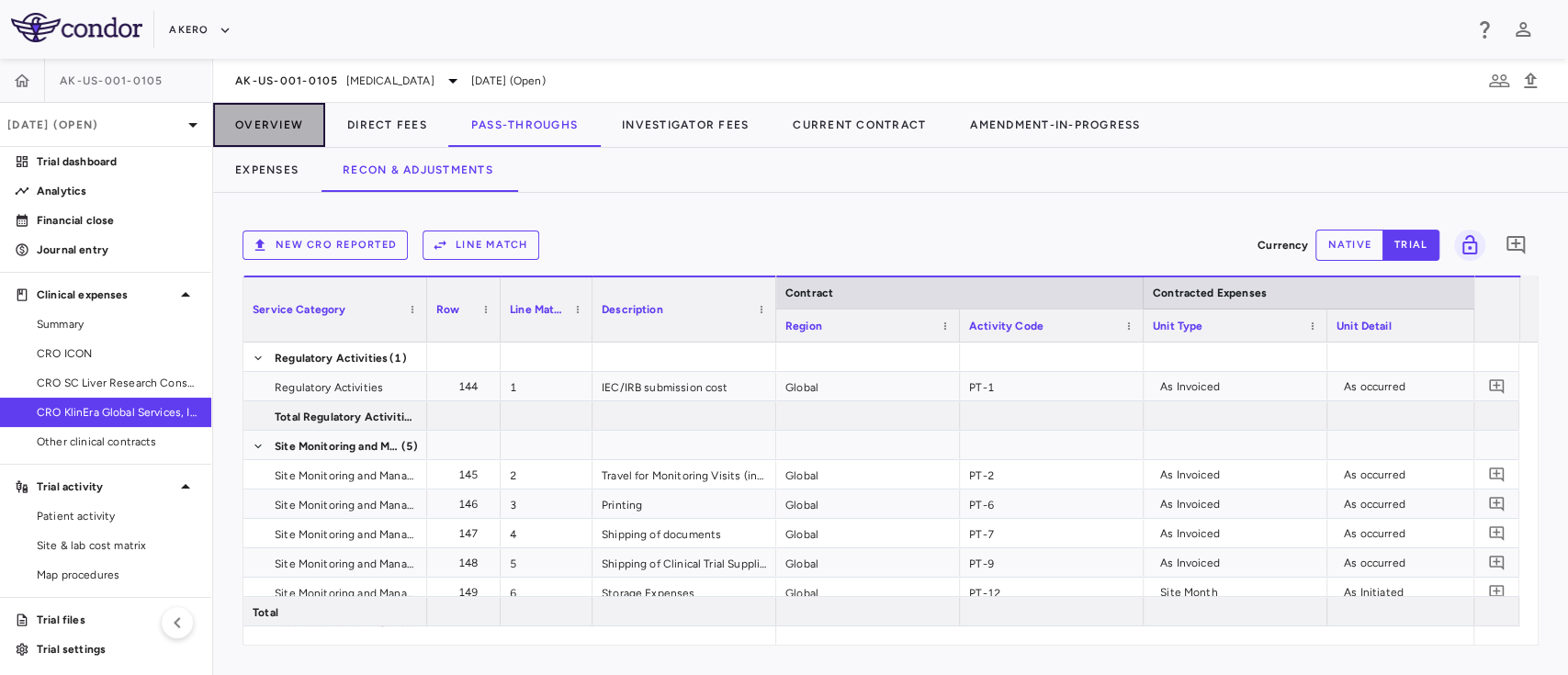
click at [280, 126] on button "Overview" at bounding box center [269, 125] width 112 height 44
